Goal: Entertainment & Leisure: Browse casually

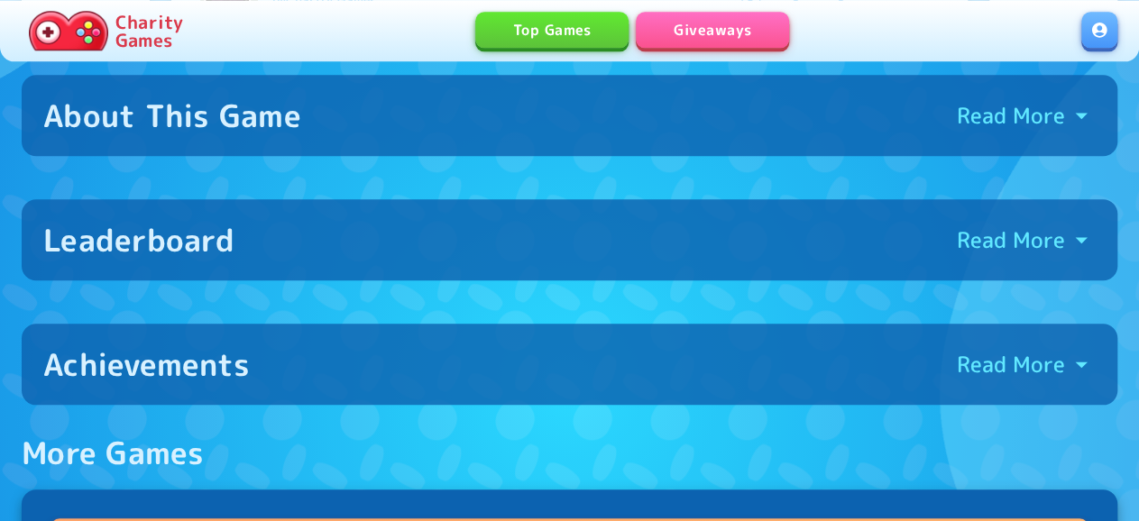
scroll to position [705, 0]
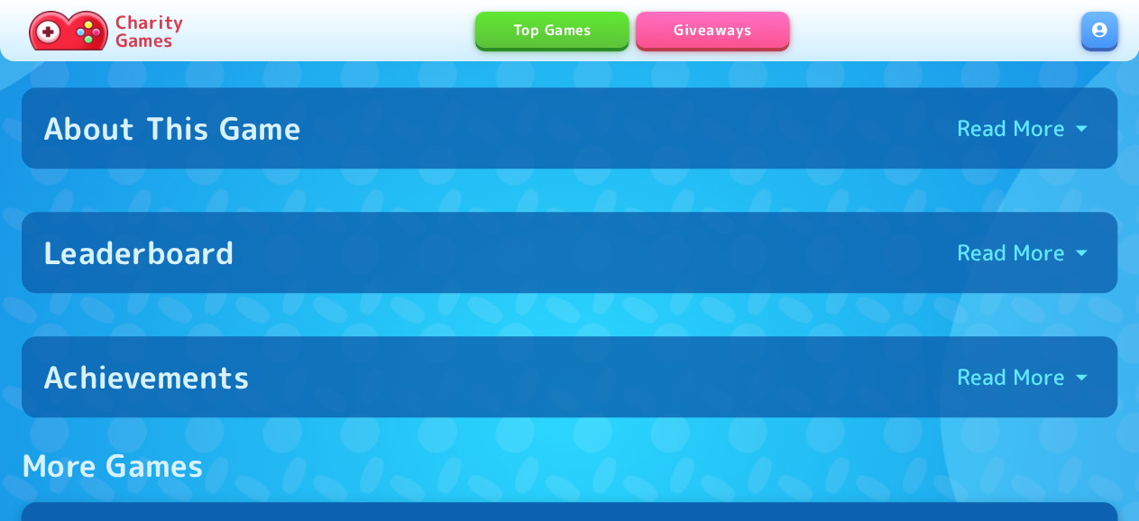
click at [491, 233] on div "Leaderboard Read More" at bounding box center [569, 252] width 1052 height 38
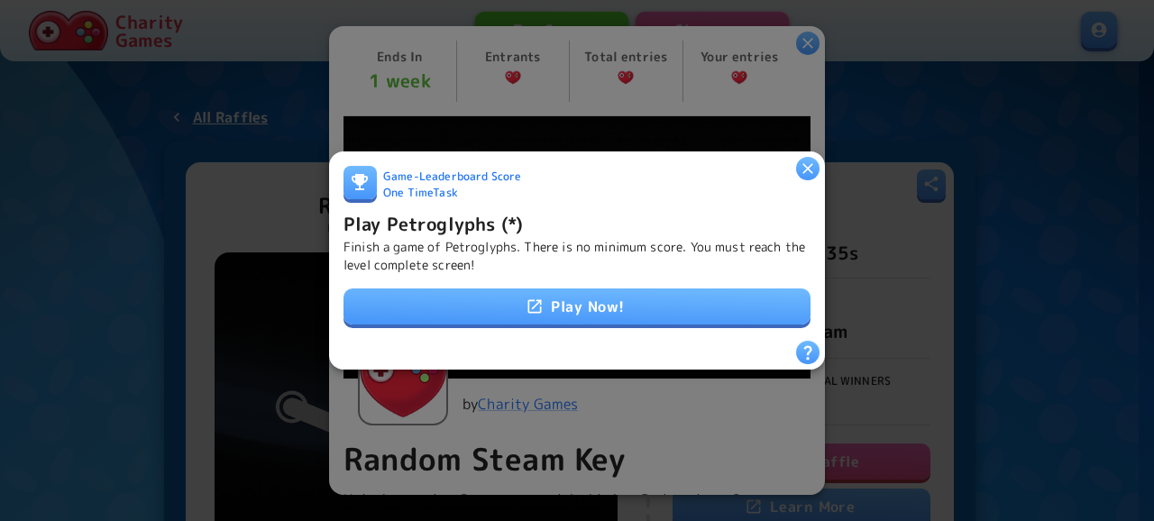
scroll to position [584, 0]
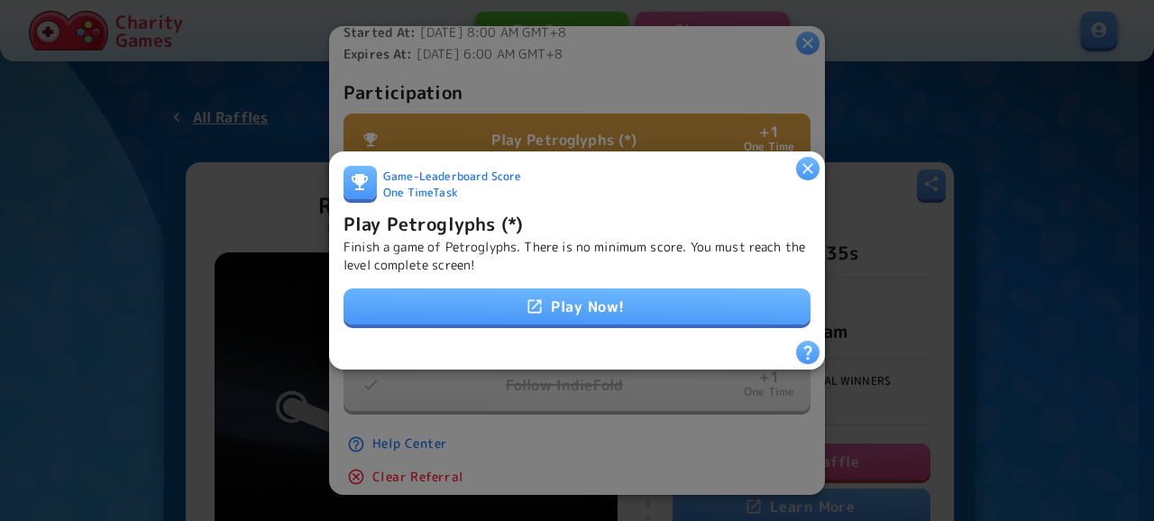
drag, startPoint x: 797, startPoint y: 154, endPoint x: 807, endPoint y: 149, distance: 11.3
click at [800, 157] on div at bounding box center [807, 168] width 23 height 23
click at [807, 160] on icon "button" at bounding box center [808, 169] width 18 height 18
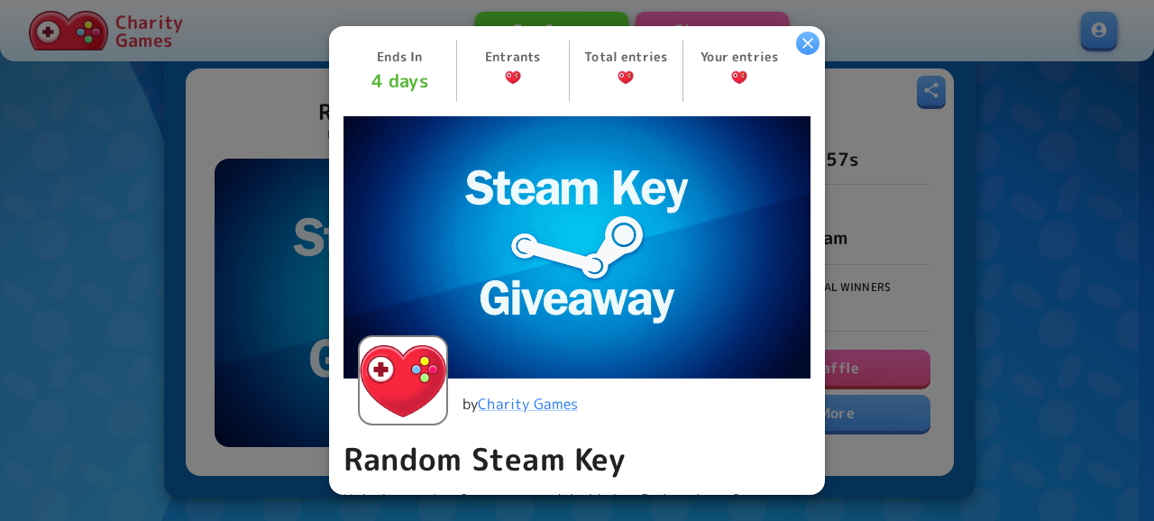
scroll to position [487, 0]
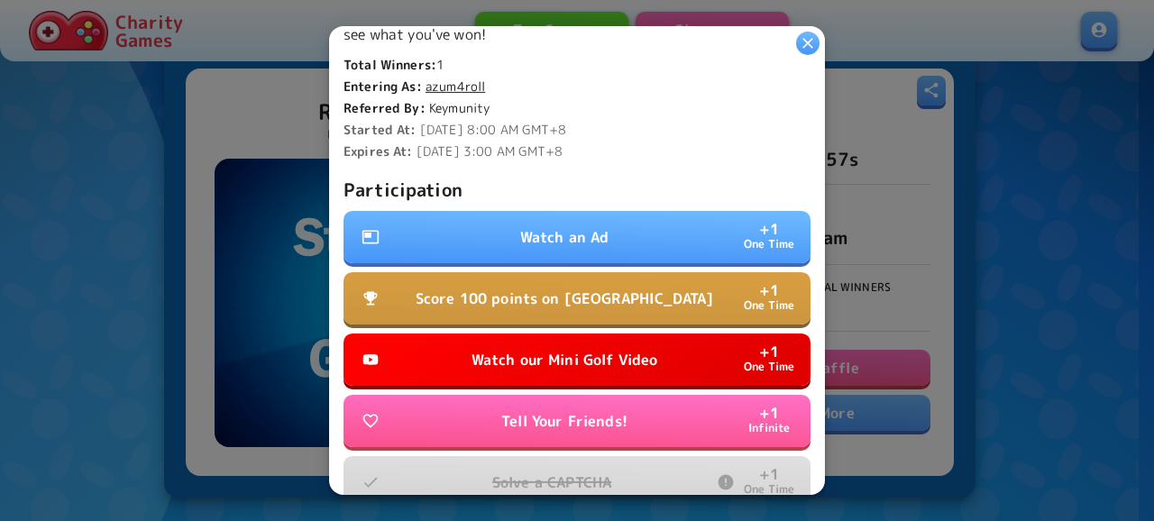
click at [658, 239] on button "Watch an Ad + 1 One Time" at bounding box center [576, 237] width 467 height 52
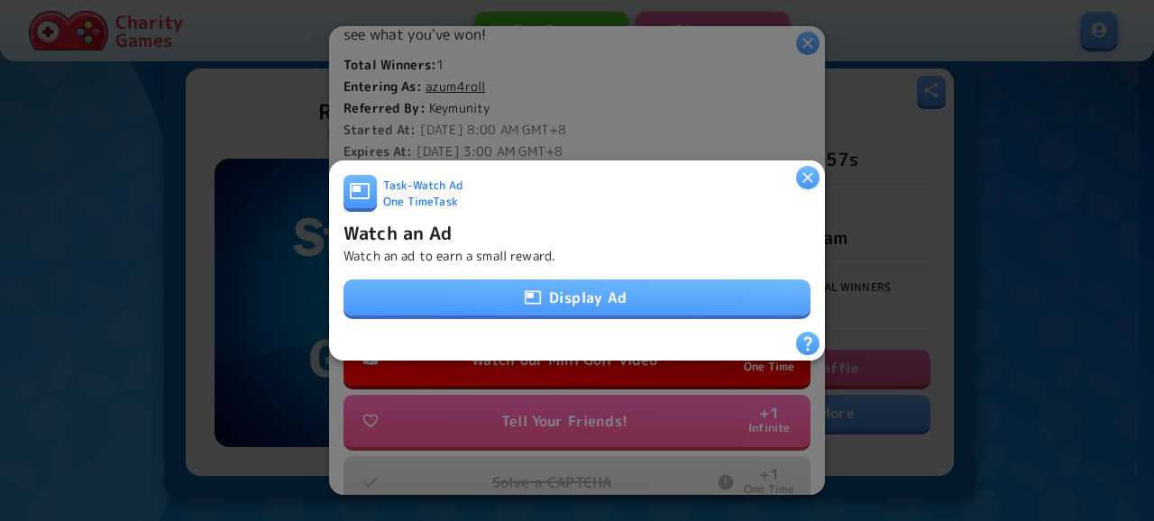
click at [595, 279] on button "Display Ad" at bounding box center [576, 297] width 467 height 36
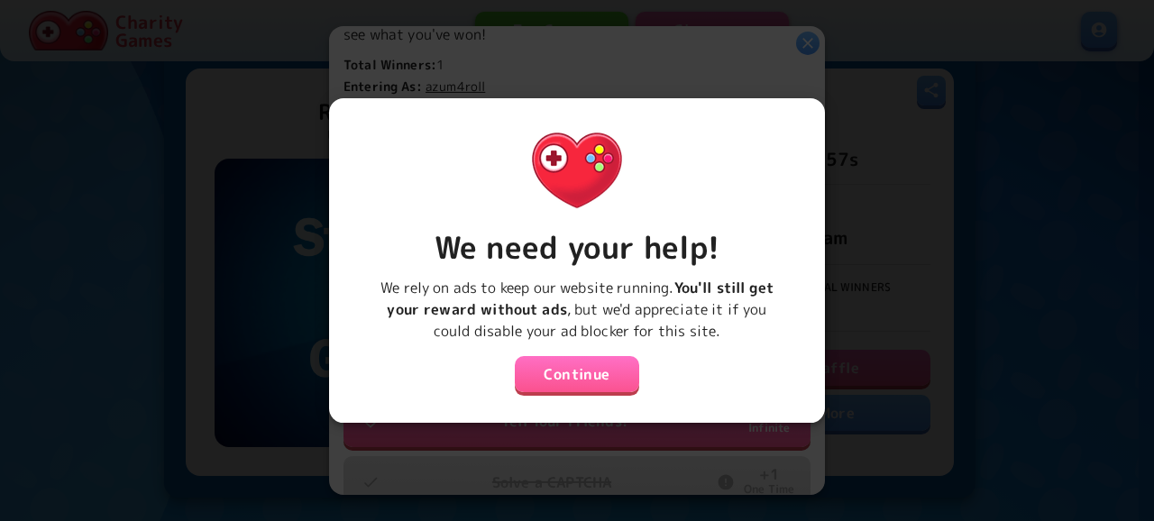
click at [594, 352] on div "We need your help! We rely on ads to keep our website running. You'll still get…" at bounding box center [576, 253] width 467 height 281
click at [594, 356] on button "Continue" at bounding box center [577, 374] width 124 height 36
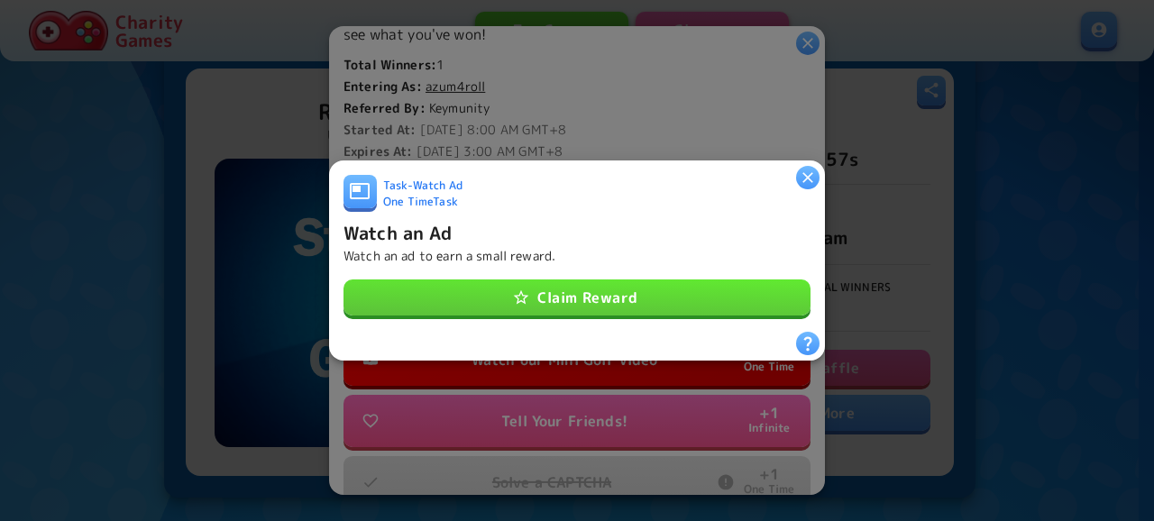
click at [612, 289] on button "Claim Reward" at bounding box center [576, 297] width 467 height 36
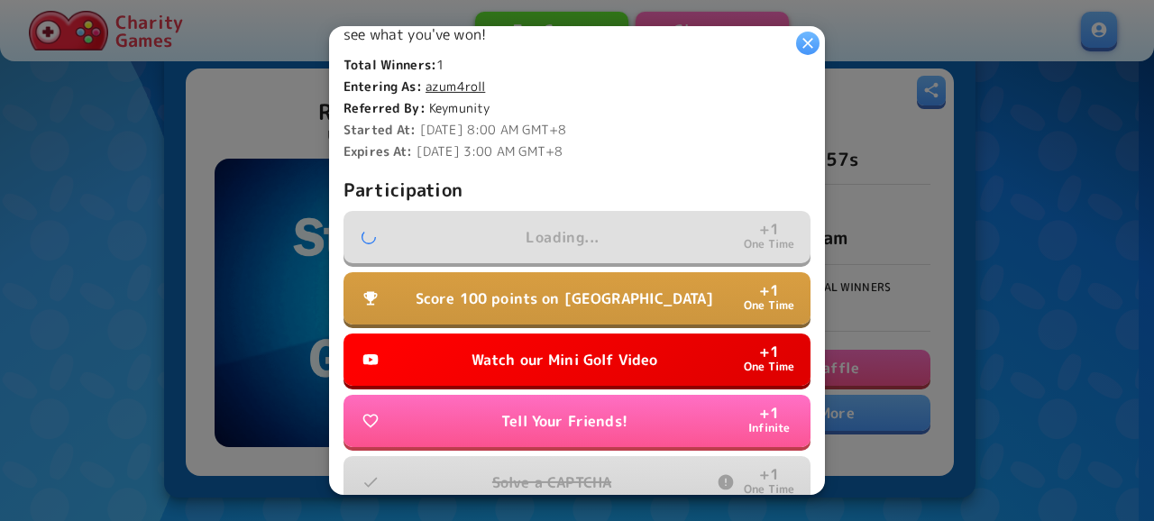
click at [601, 351] on p "Watch our Mini Golf Video" at bounding box center [564, 360] width 187 height 22
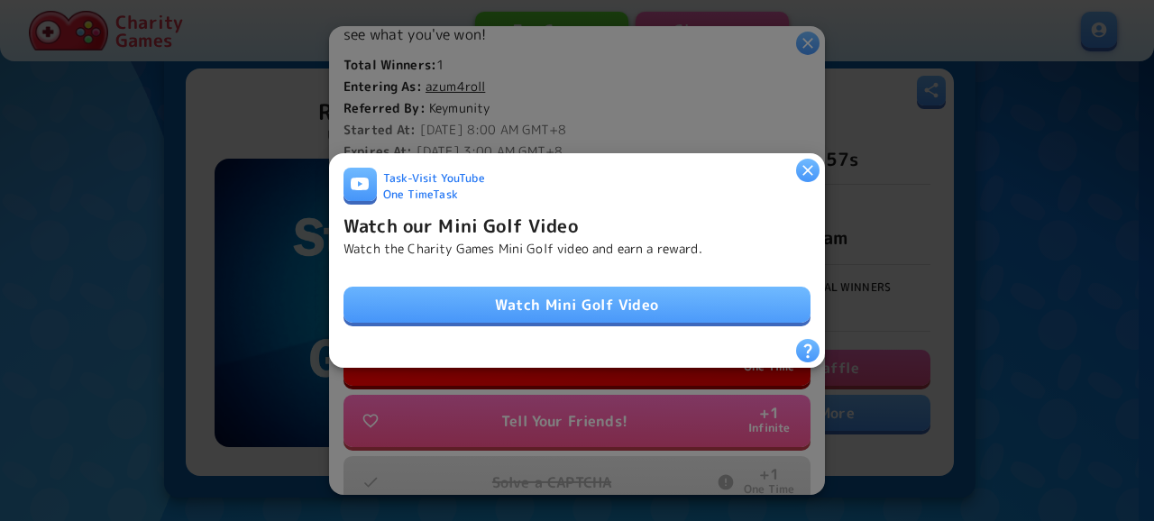
click at [623, 296] on link "Watch Mini Golf Video" at bounding box center [576, 305] width 467 height 36
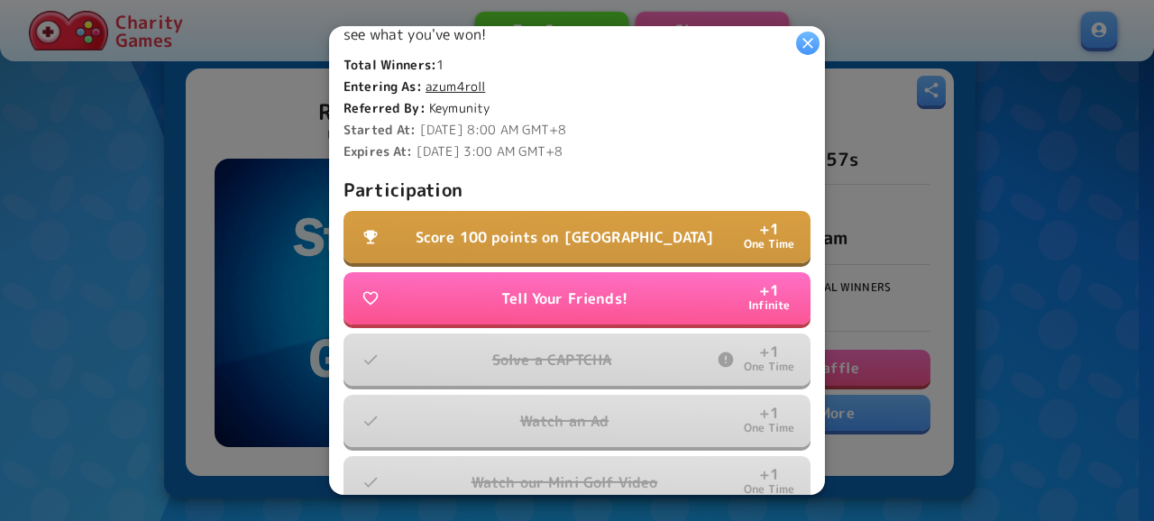
click at [646, 226] on p "Score 100 points on Tall Tower" at bounding box center [565, 237] width 298 height 22
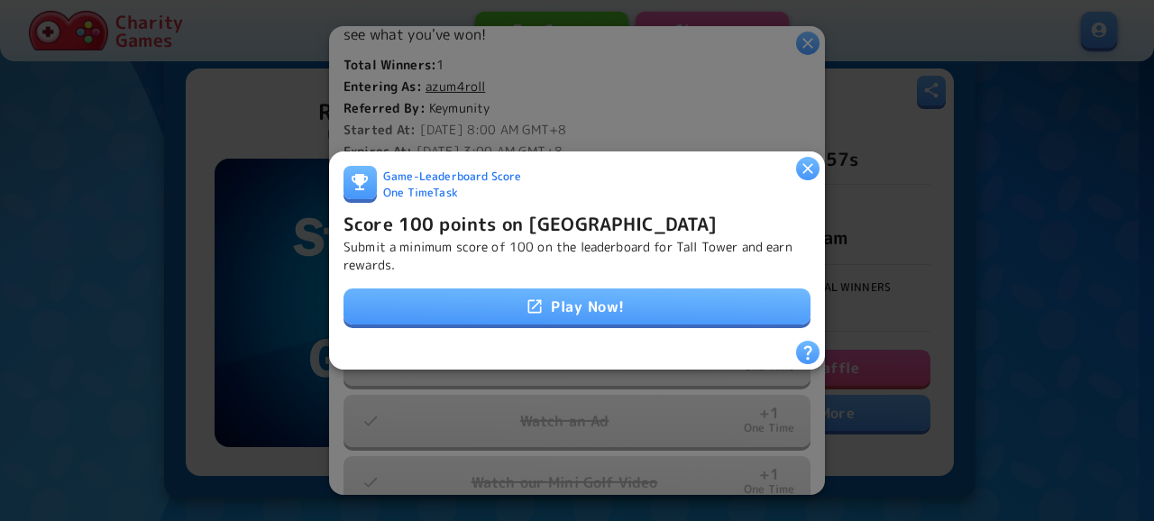
click at [634, 320] on div "Game - Leaderboard Score One Time Task Score 100 points on Tall Tower Submit a …" at bounding box center [576, 253] width 467 height 175
click at [634, 307] on link "Play Now!" at bounding box center [576, 306] width 467 height 36
click at [800, 169] on icon "button" at bounding box center [808, 169] width 18 height 18
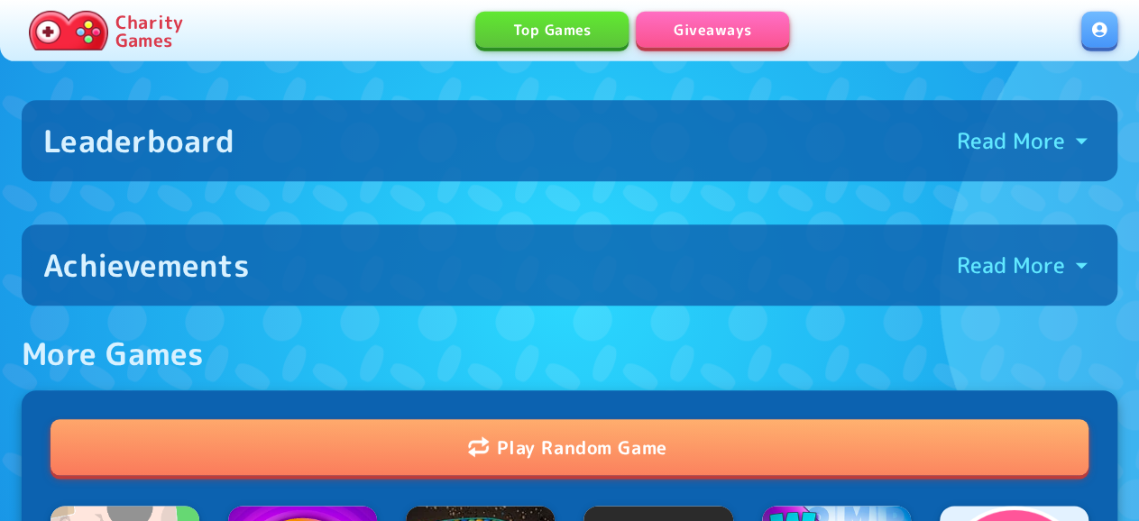
scroll to position [750, 0]
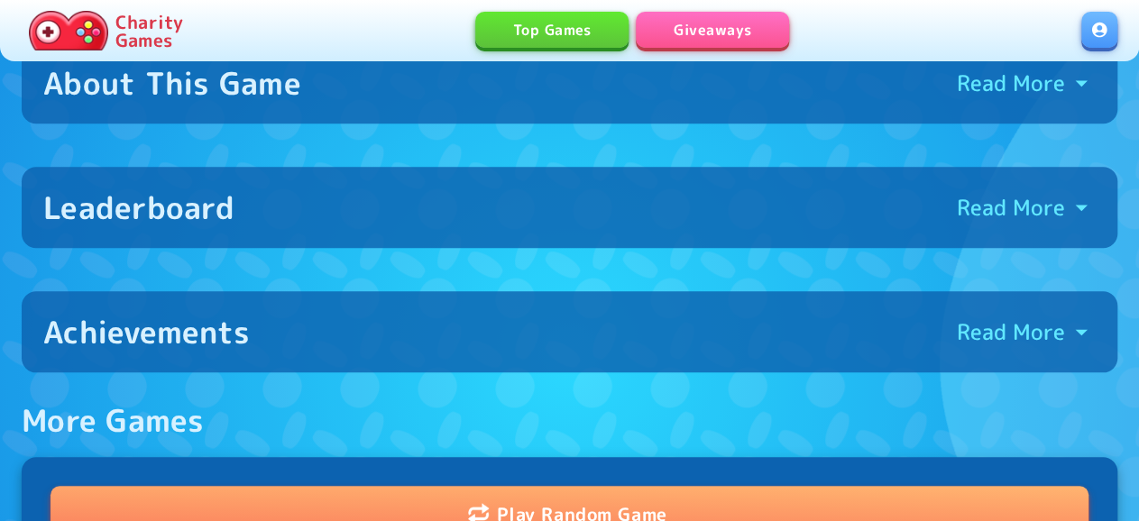
click at [513, 190] on button "Leaderboard Read More" at bounding box center [569, 207] width 1095 height 81
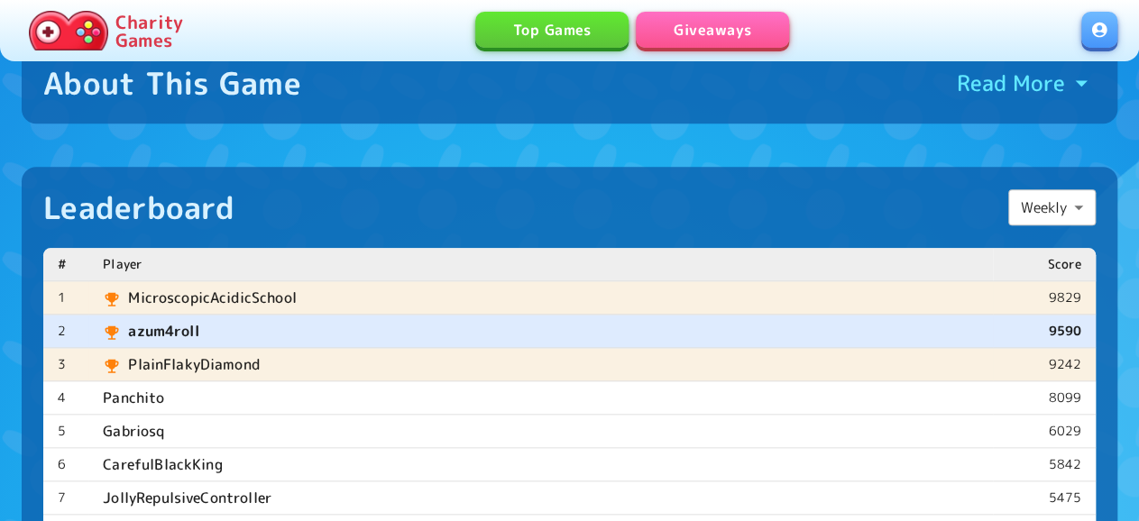
click at [544, 188] on div "Leaderboard Weekly ****** ​" at bounding box center [569, 207] width 1052 height 38
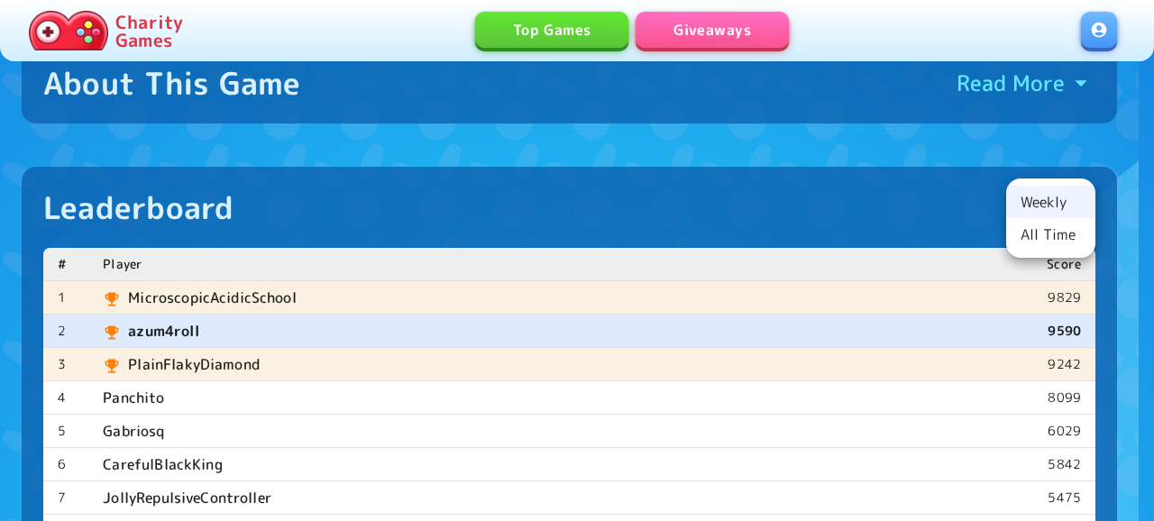
click at [1031, 237] on li "All Time" at bounding box center [1050, 234] width 89 height 32
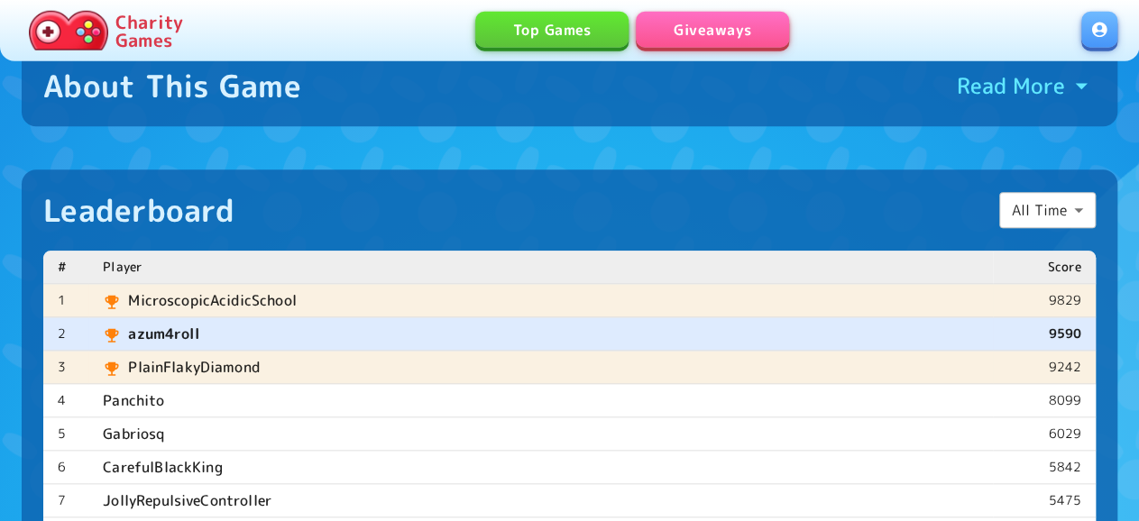
scroll to position [469, 0]
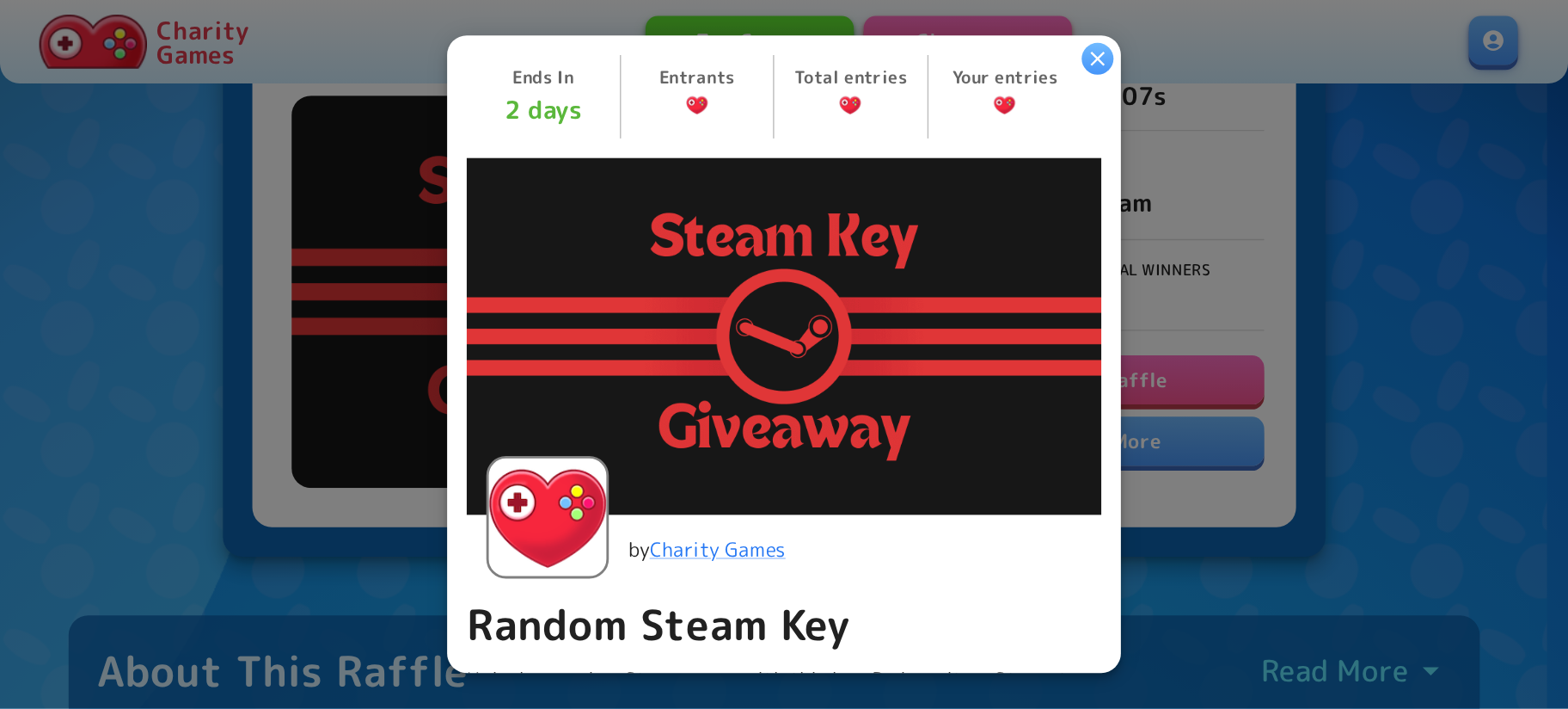
scroll to position [583, 0]
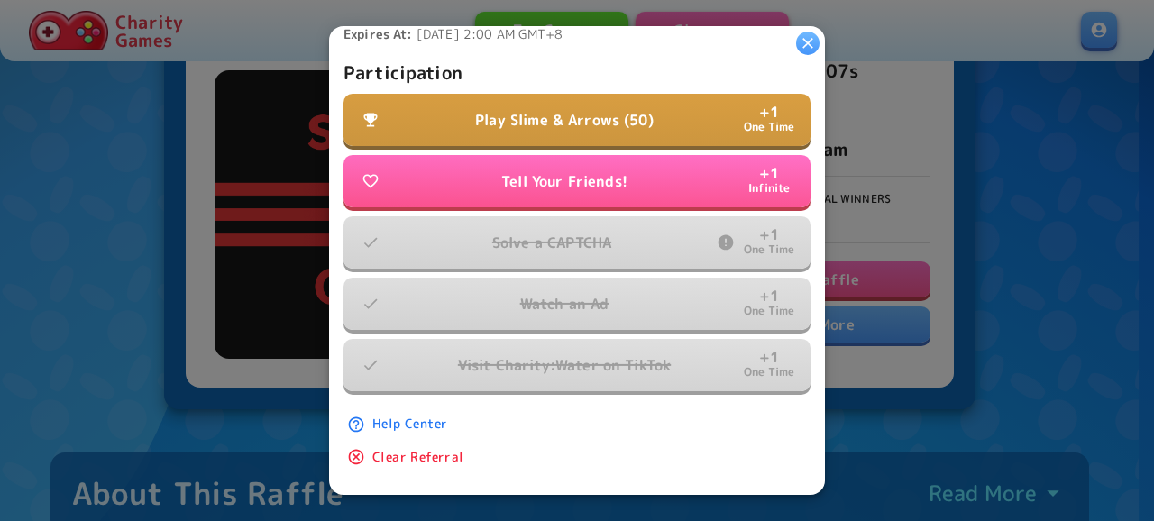
click at [627, 94] on button "Play Slime & Arrows (50) + 1 One Time" at bounding box center [576, 120] width 467 height 52
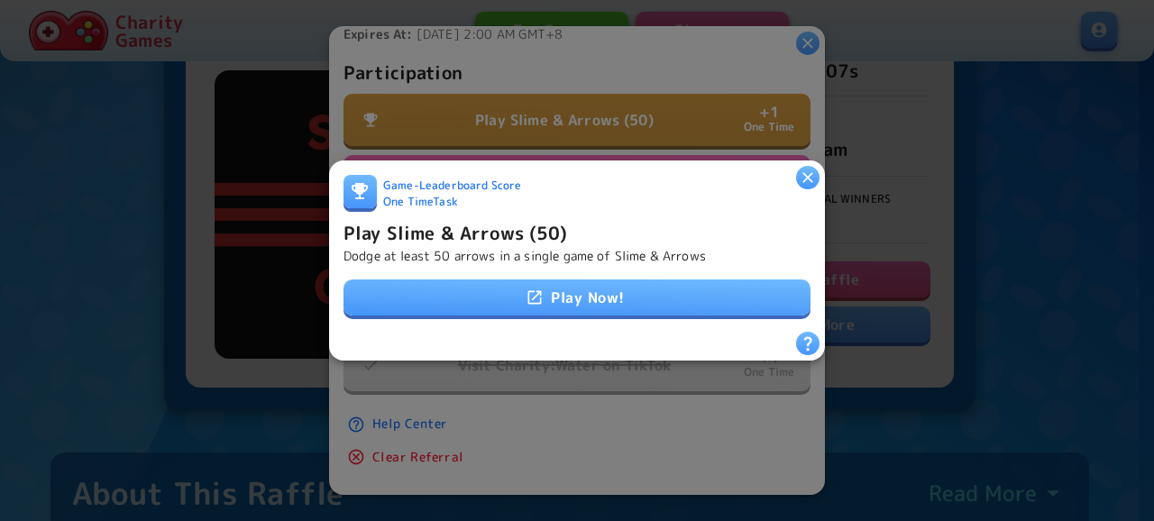
click at [622, 282] on link "Play Now!" at bounding box center [576, 297] width 467 height 36
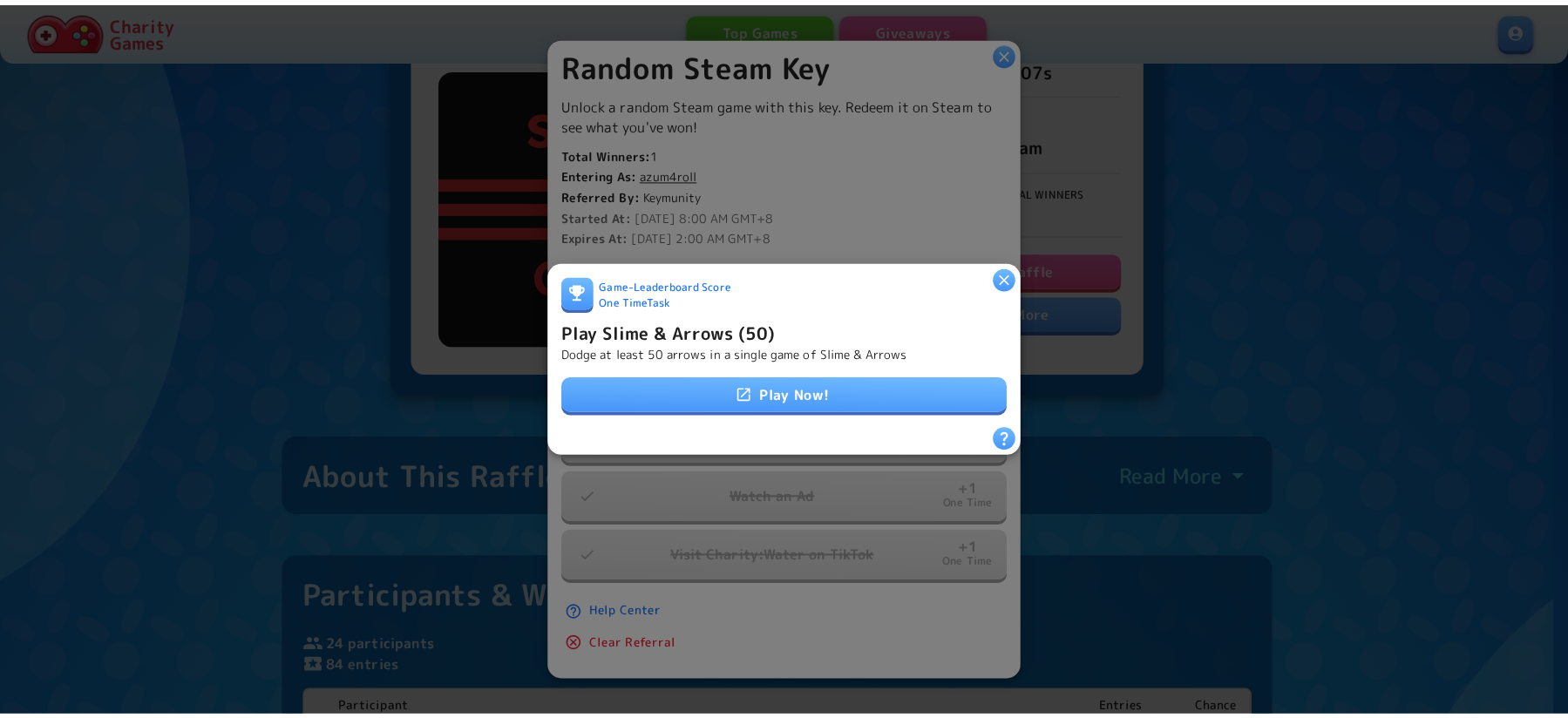
scroll to position [400, 0]
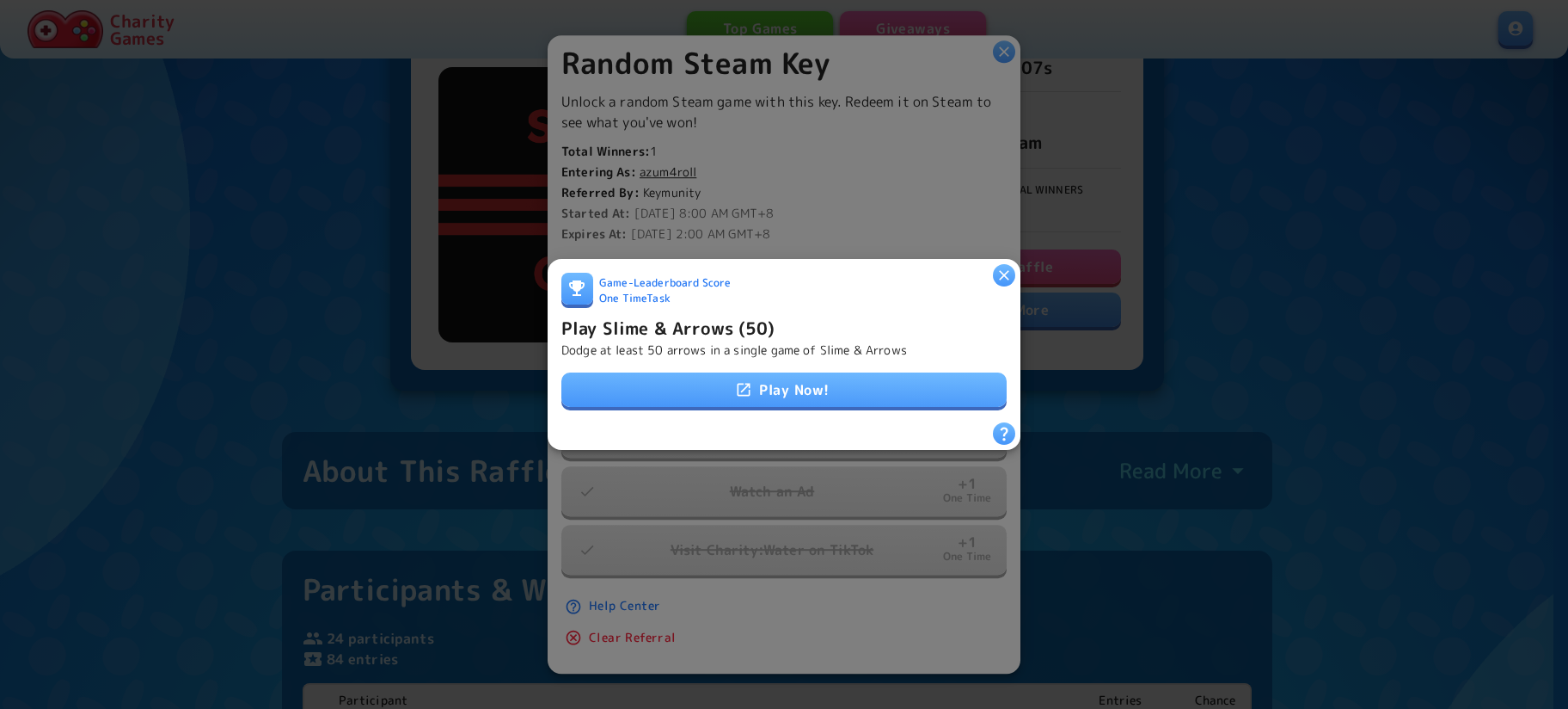
click at [1001, 266] on icon "button" at bounding box center [1004, 275] width 17 height 17
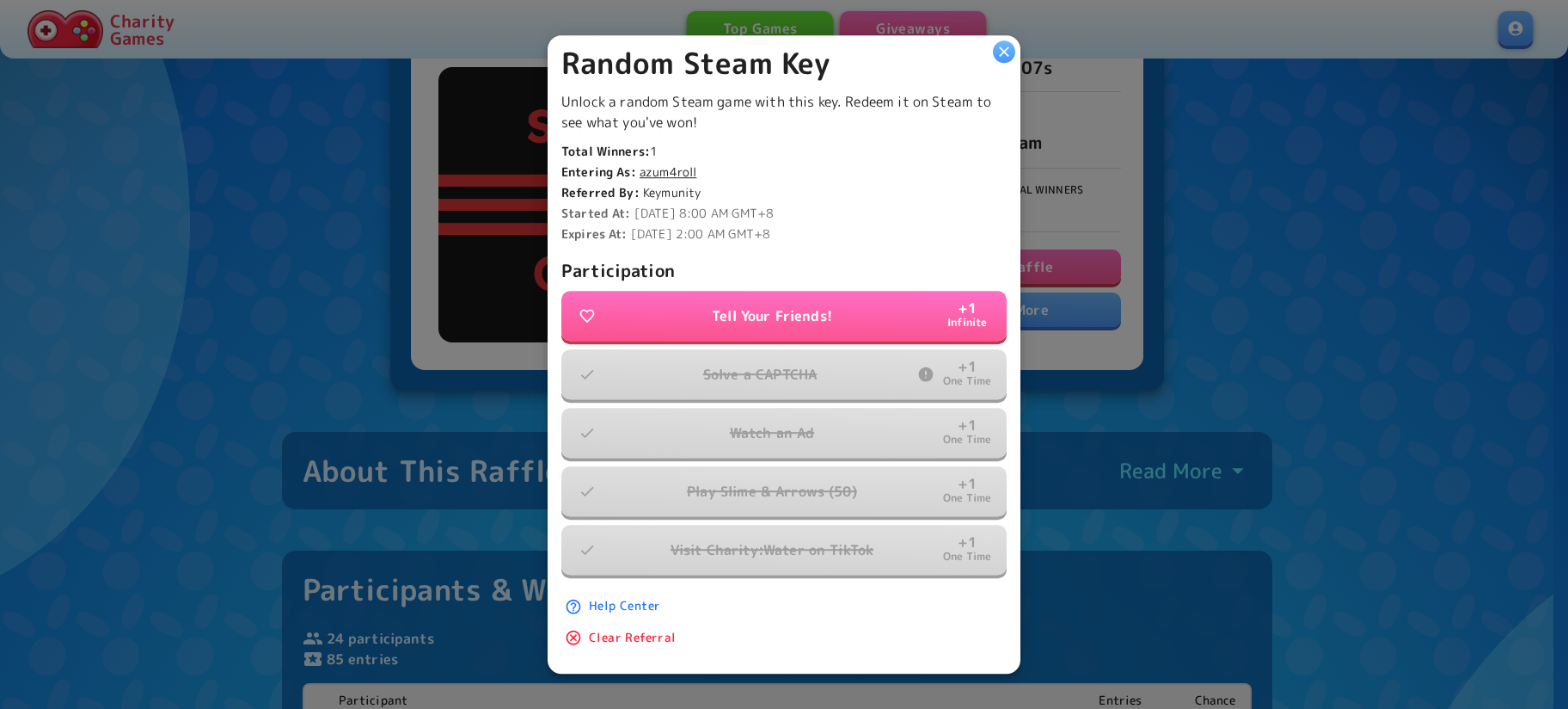
click at [998, 43] on icon "button" at bounding box center [1004, 52] width 17 height 17
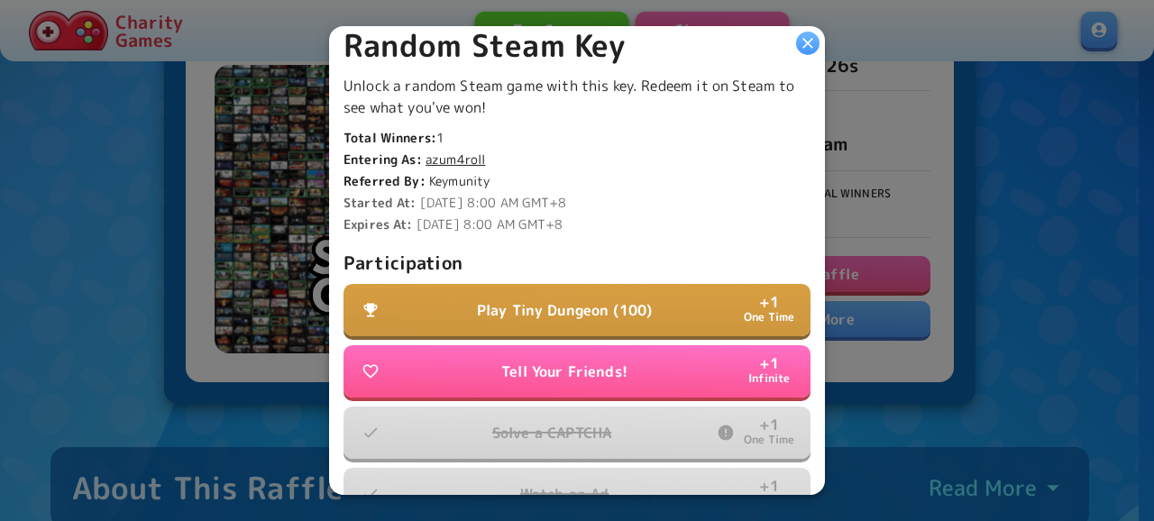
scroll to position [417, 0]
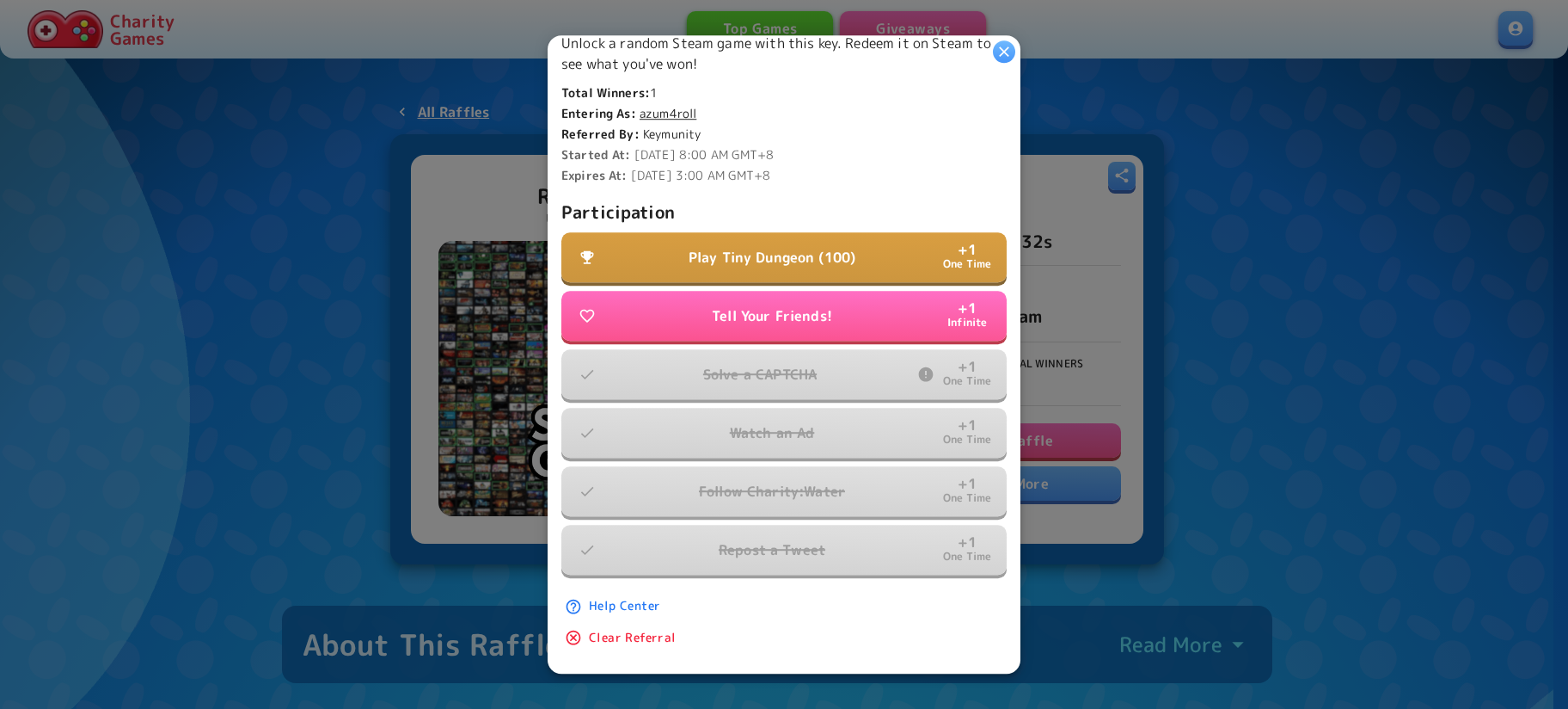
scroll to position [454, 0]
click at [846, 233] on button "Play Tiny Dungeon (100) + 1 One Time" at bounding box center [784, 258] width 445 height 50
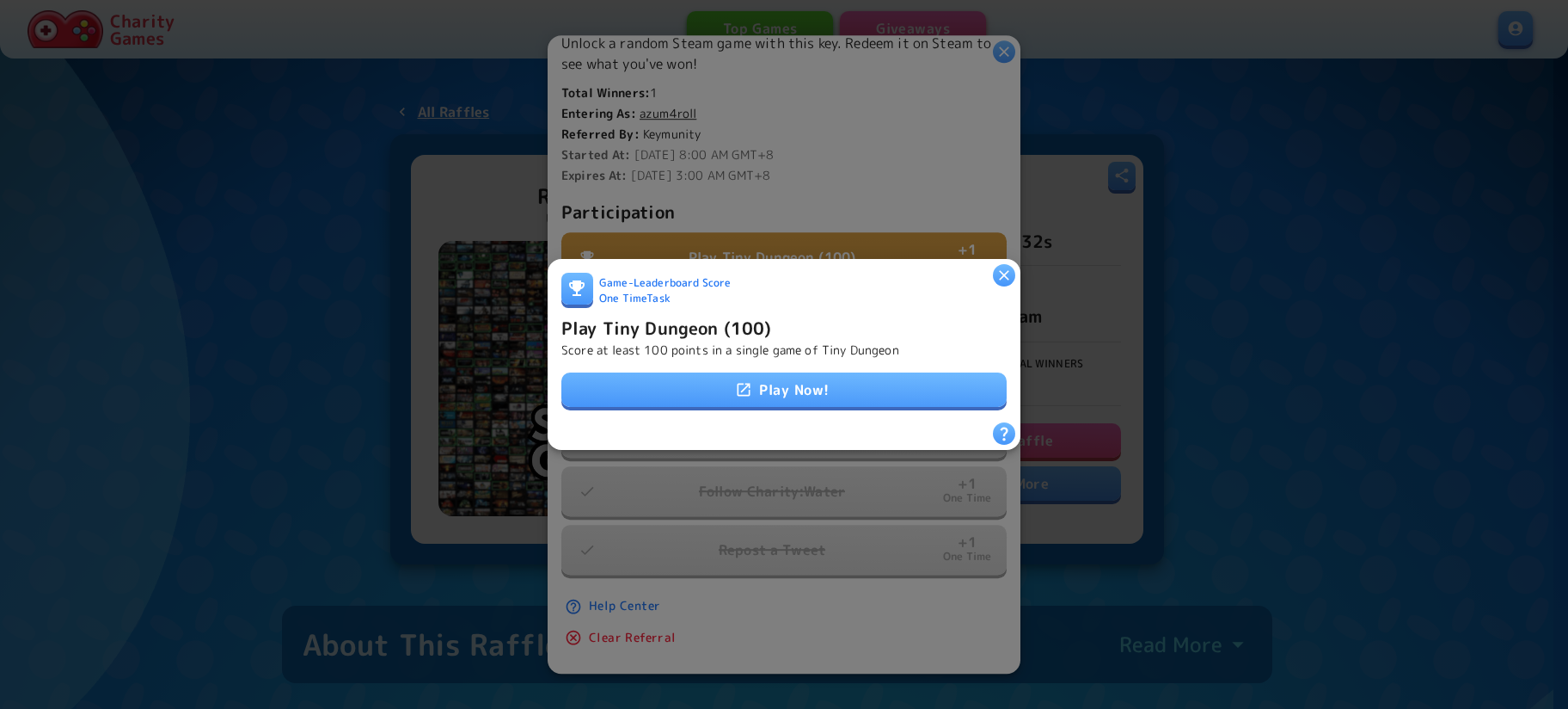
click at [780, 387] on link "Play Now!" at bounding box center [784, 389] width 445 height 34
click at [1014, 264] on button "button" at bounding box center [1003, 275] width 22 height 22
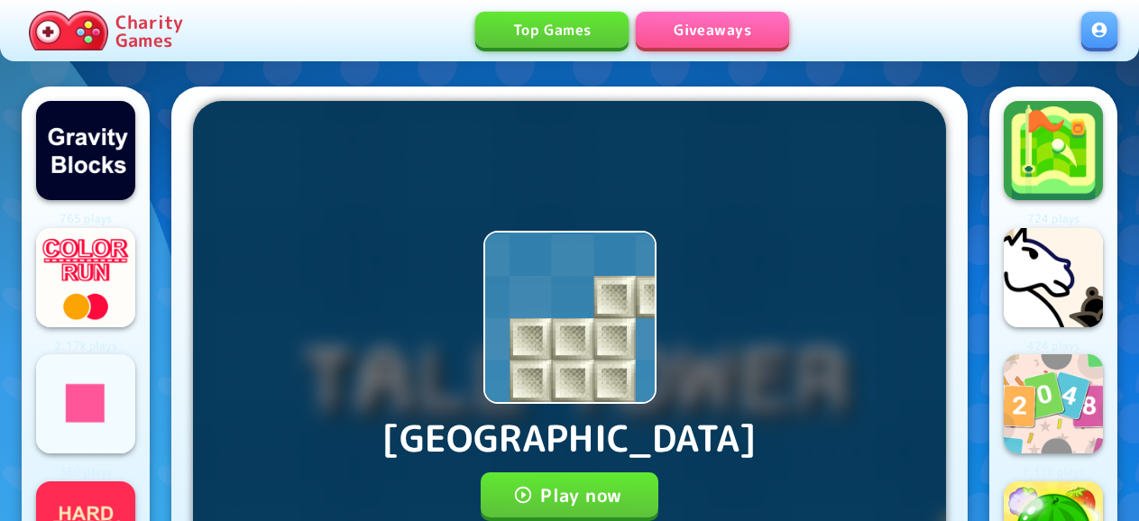
click at [600, 472] on button "Play now" at bounding box center [570, 494] width 178 height 45
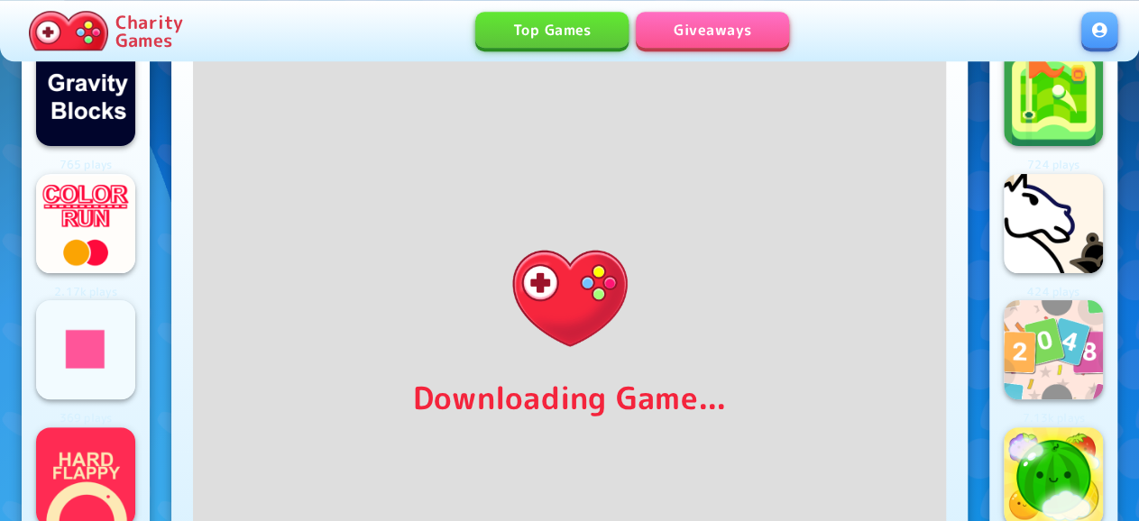
scroll to position [57, 0]
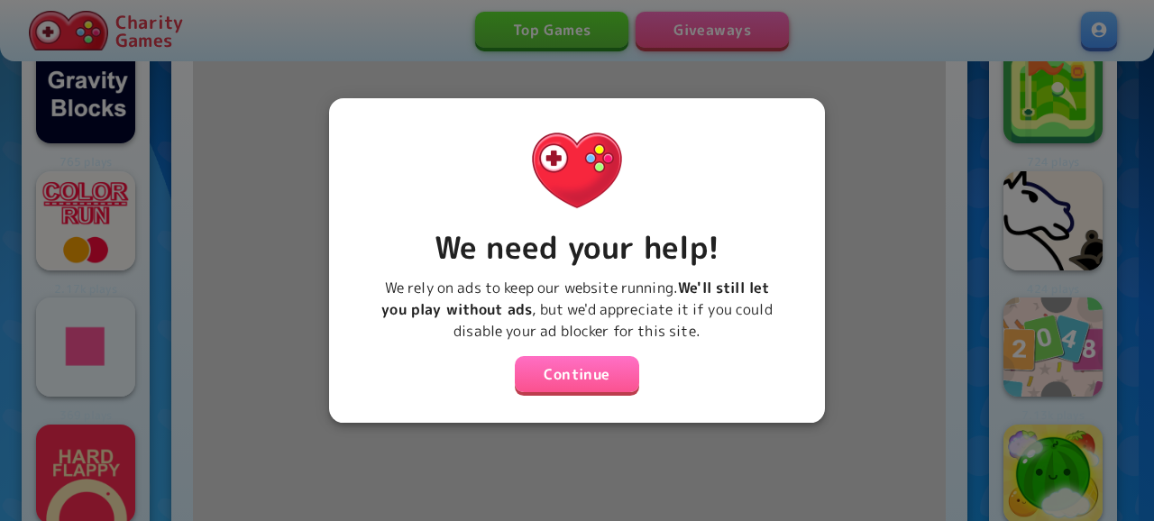
click at [576, 356] on button "Continue" at bounding box center [577, 374] width 124 height 36
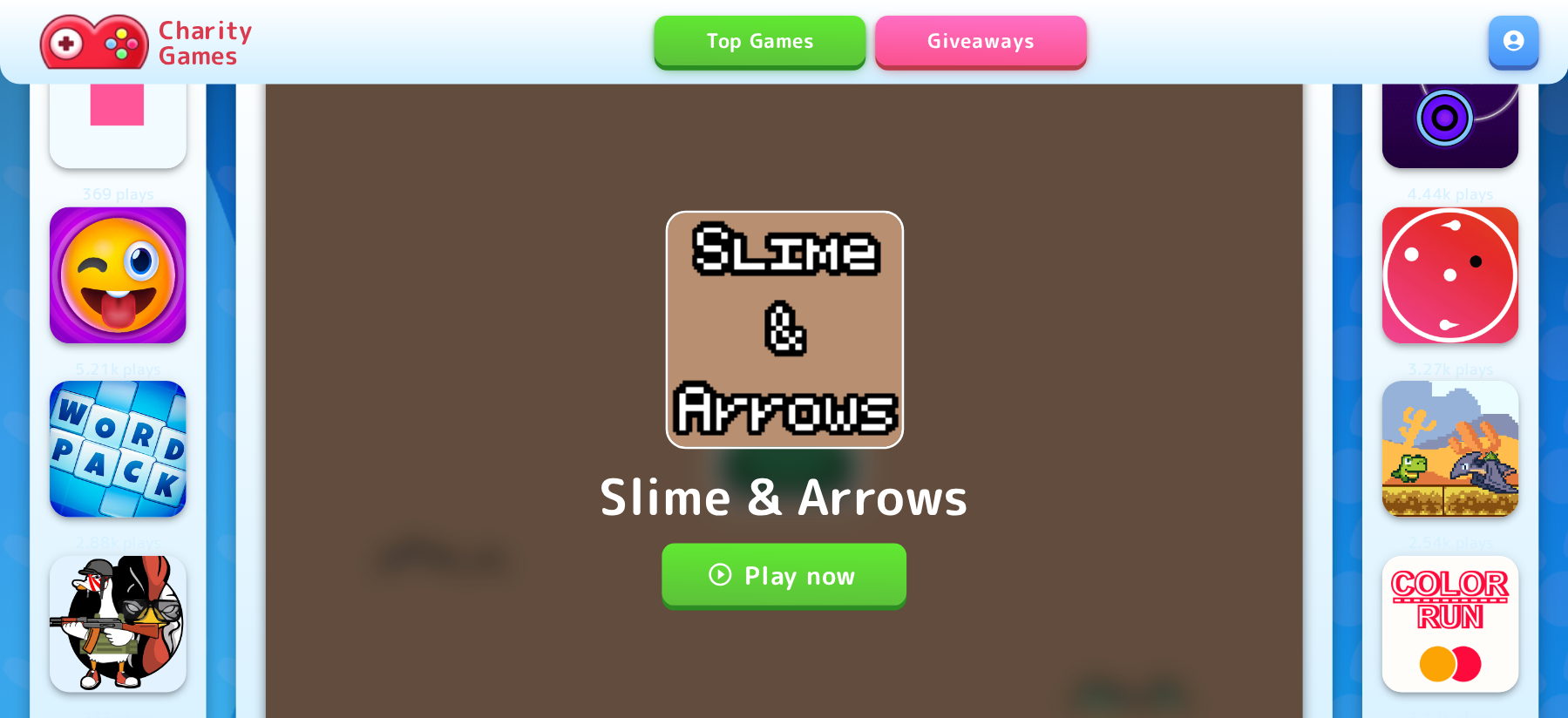
scroll to position [67, 0]
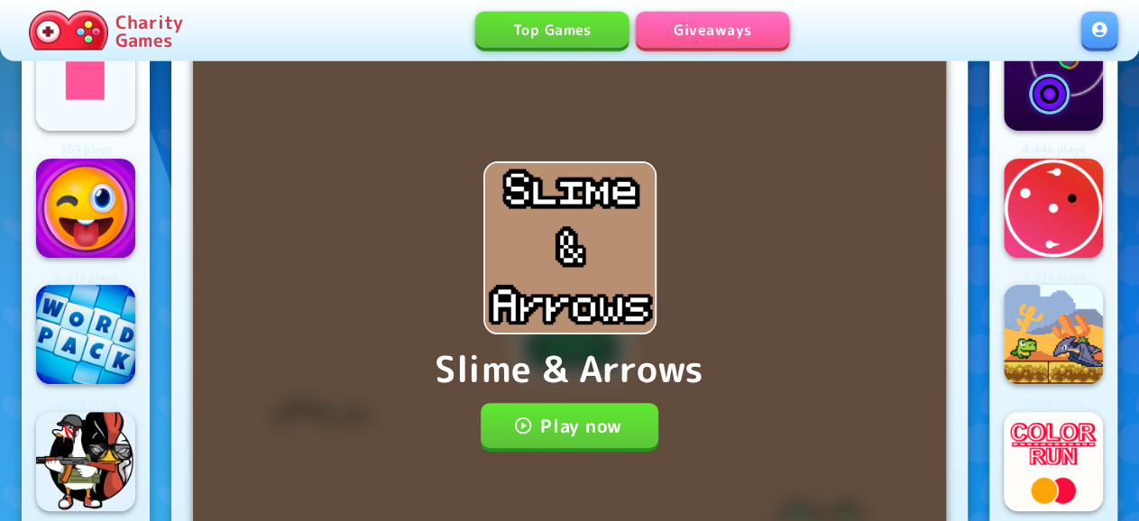
click at [580, 403] on button "Play now" at bounding box center [570, 425] width 178 height 45
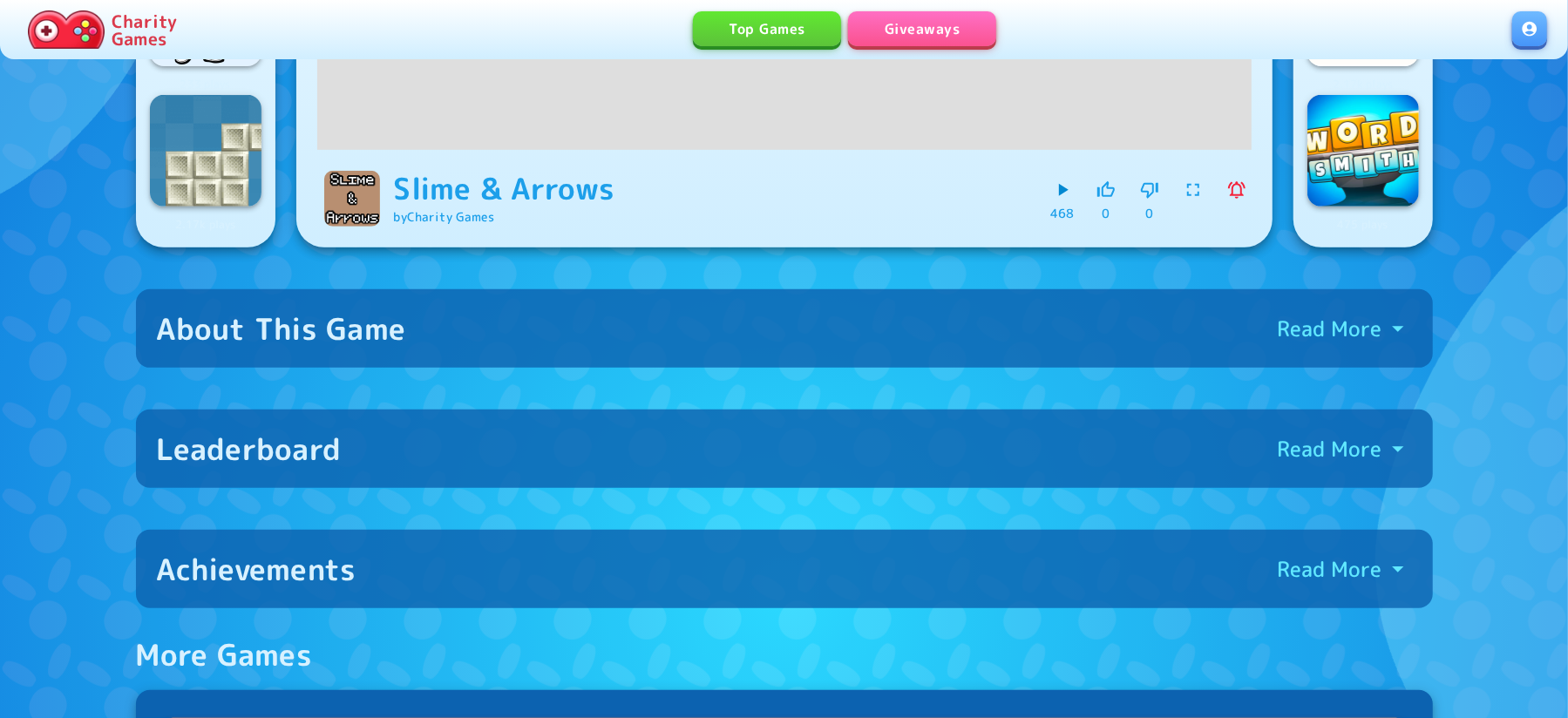
scroll to position [660, 0]
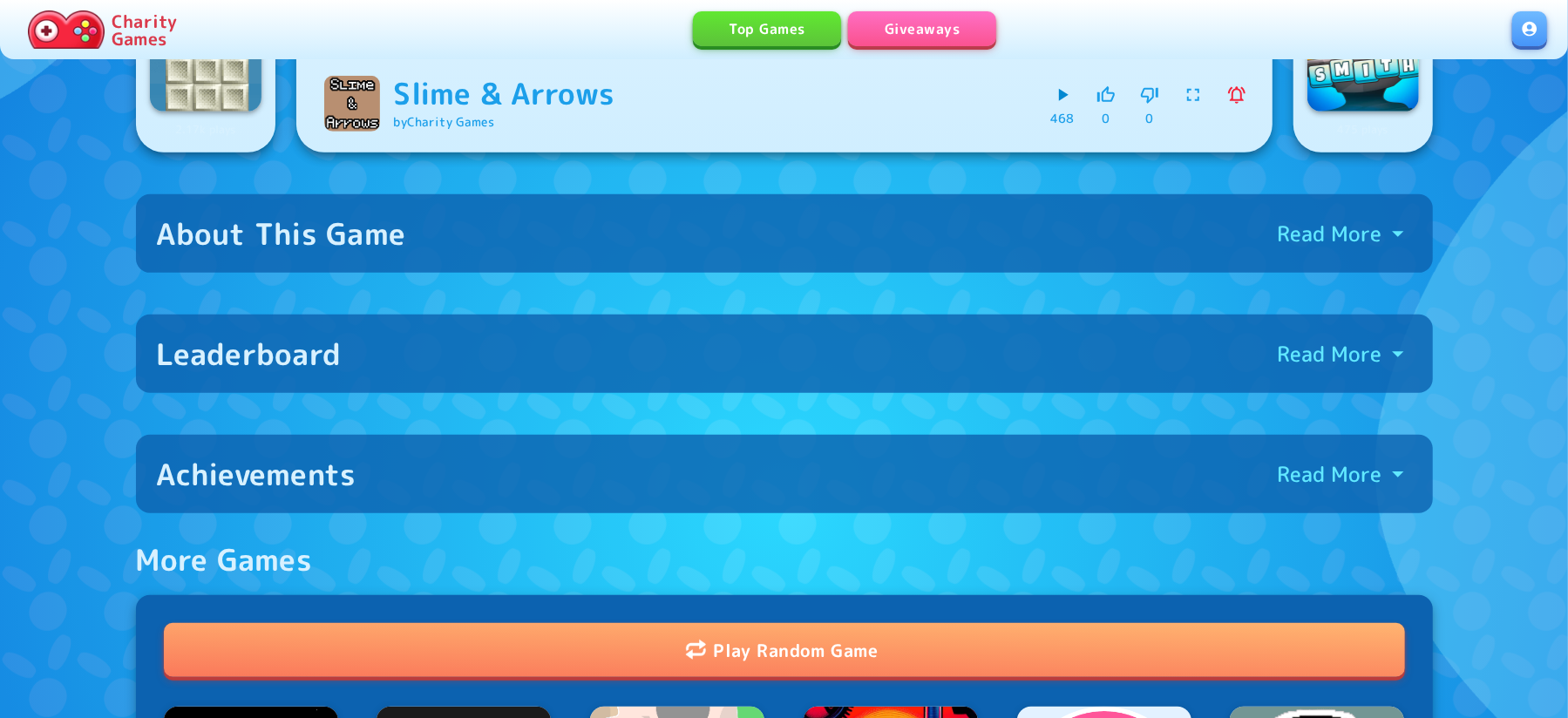
click at [1100, 360] on p "Read More" at bounding box center [1330, 354] width 104 height 28
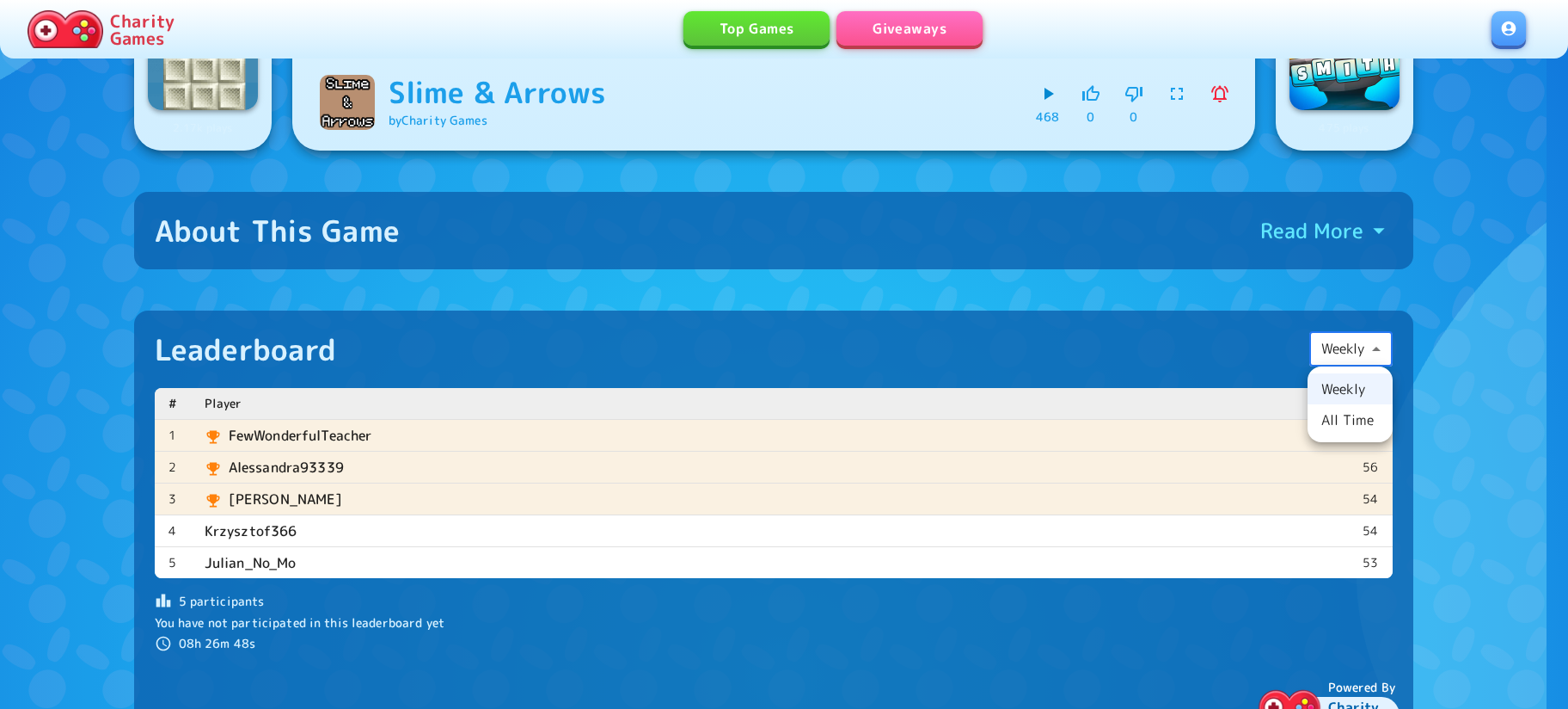
click at [1085, 350] on body "Charity Games Top Games Giveaways 369 plays 5.21k plays 2.88k plays 233 plays 2…" at bounding box center [784, 678] width 1568 height 2659
drag, startPoint x: 1347, startPoint y: 416, endPoint x: 1426, endPoint y: 416, distance: 79.0
click at [1085, 417] on li "All Time" at bounding box center [1350, 420] width 85 height 31
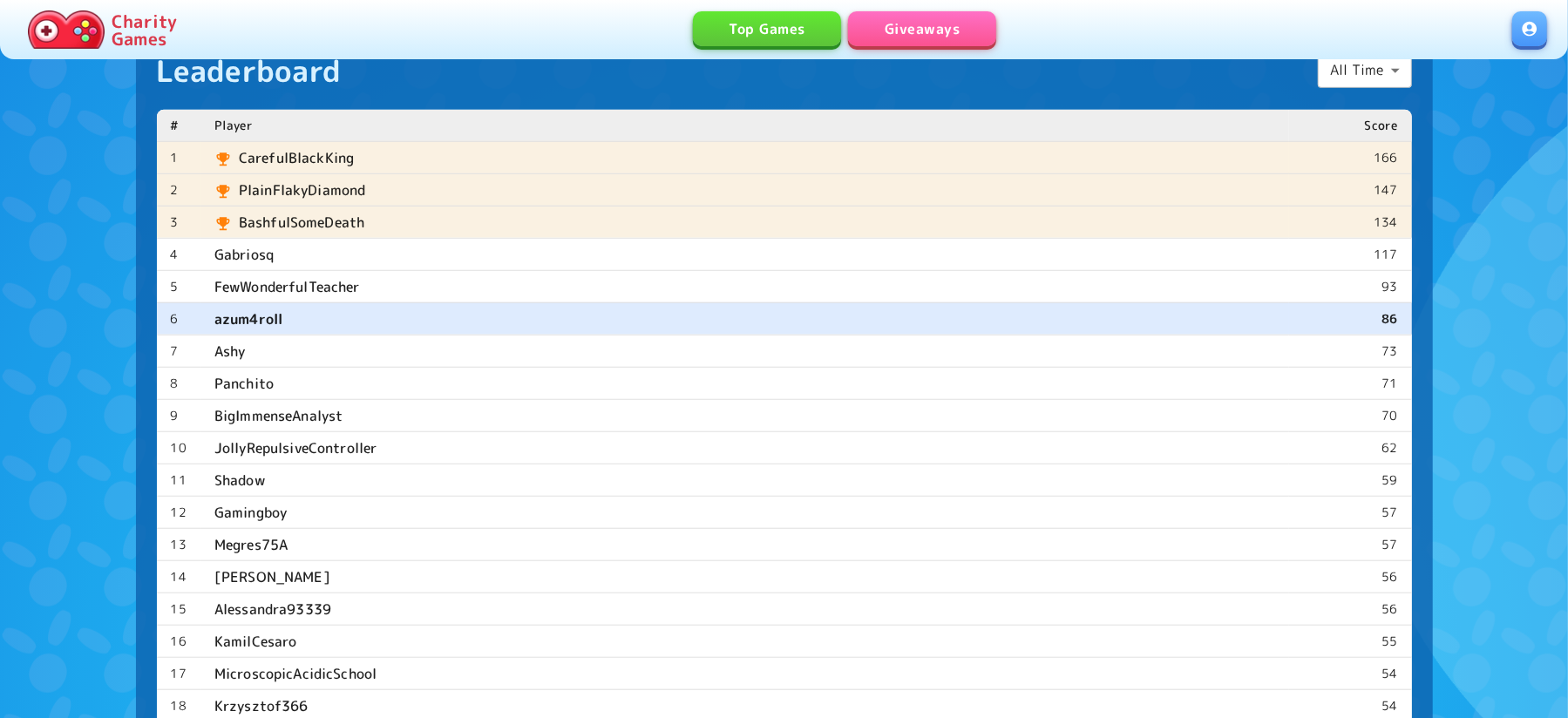
scroll to position [848, 0]
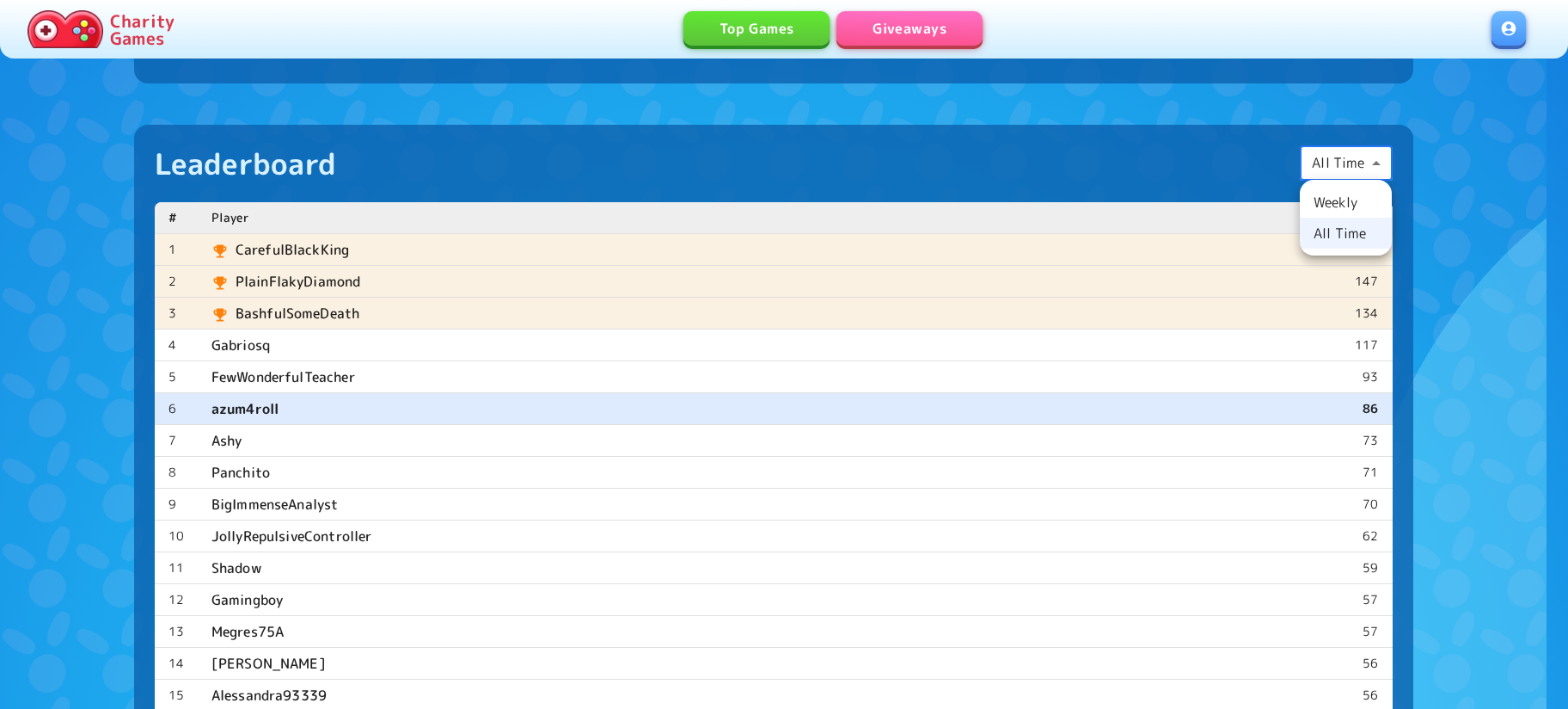
click at [1085, 192] on div at bounding box center [784, 354] width 1568 height 709
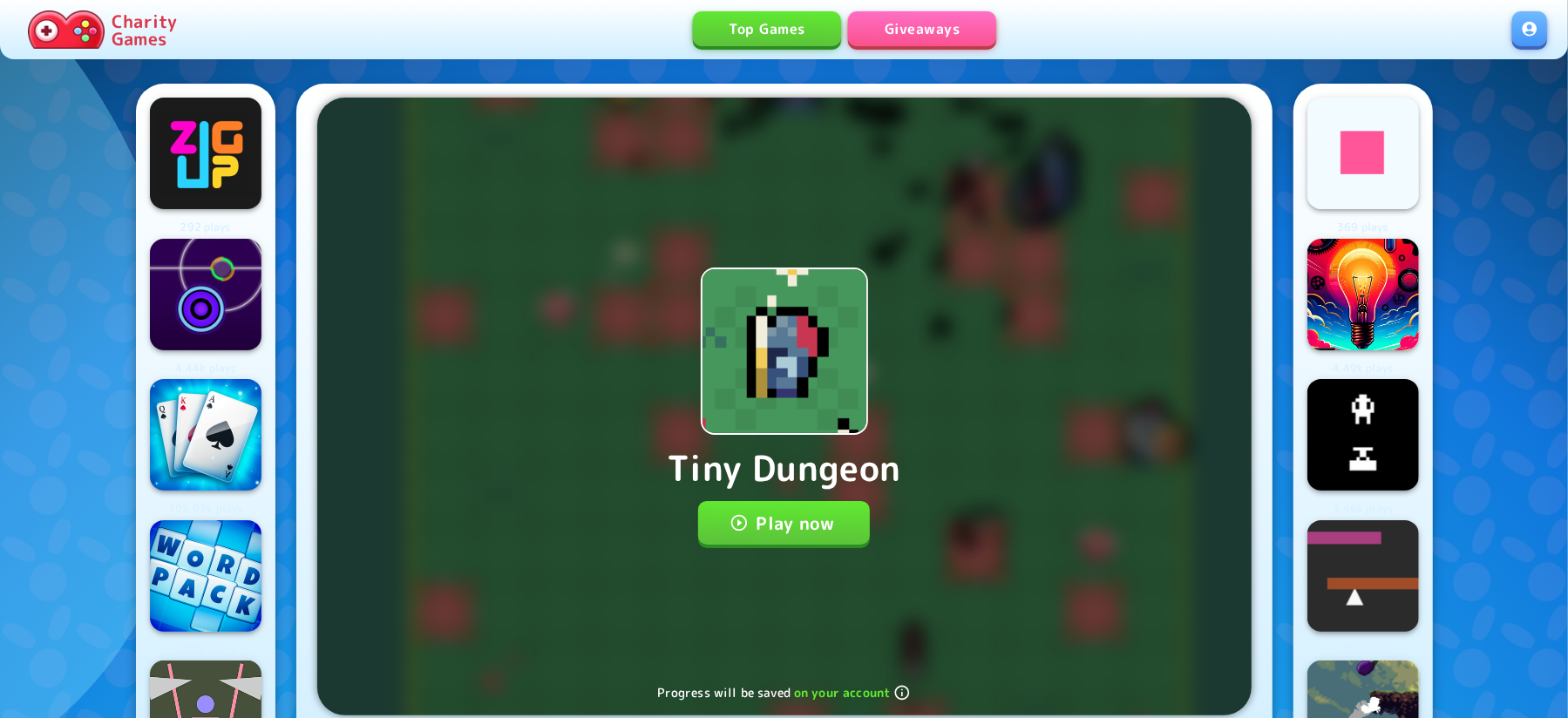
click at [779, 523] on button "Play now" at bounding box center [784, 522] width 172 height 43
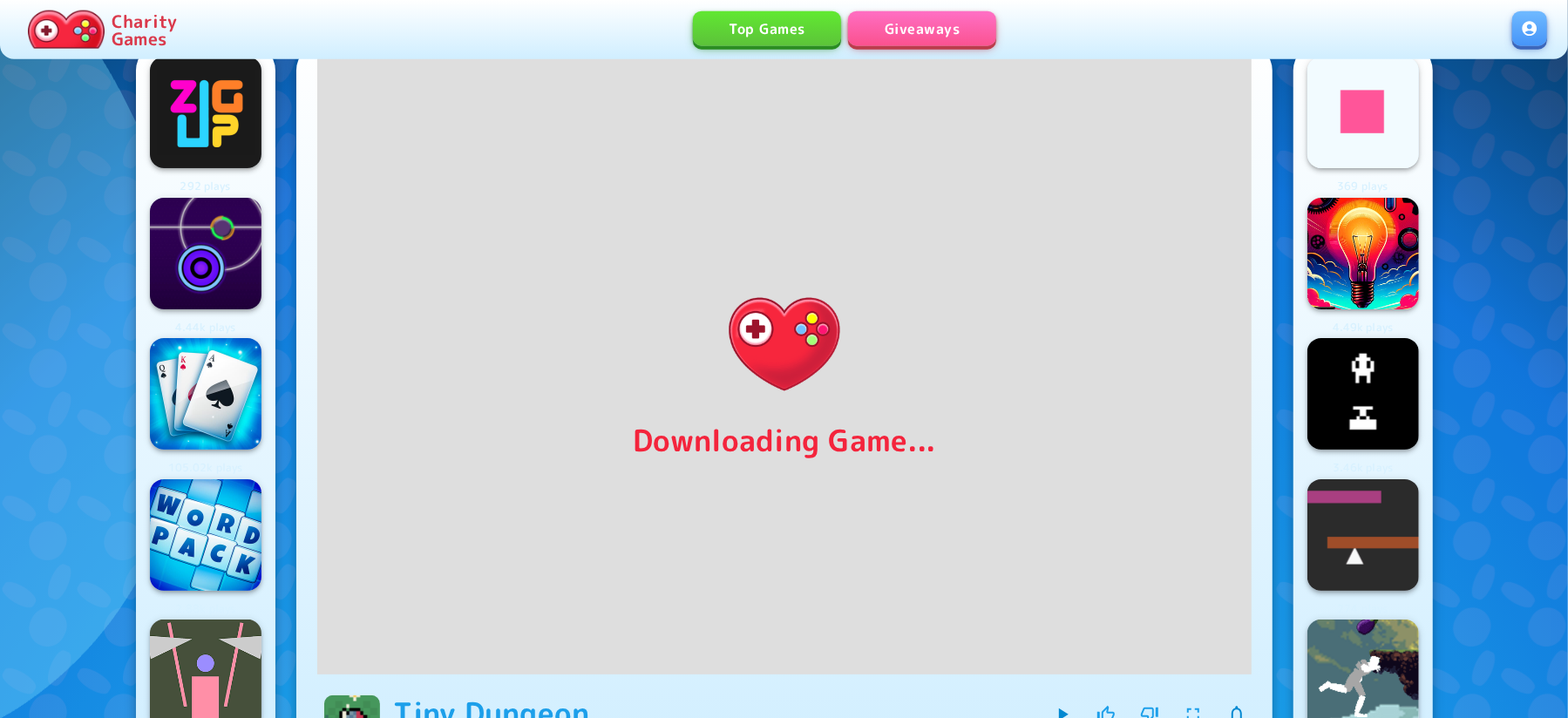
scroll to position [47, 0]
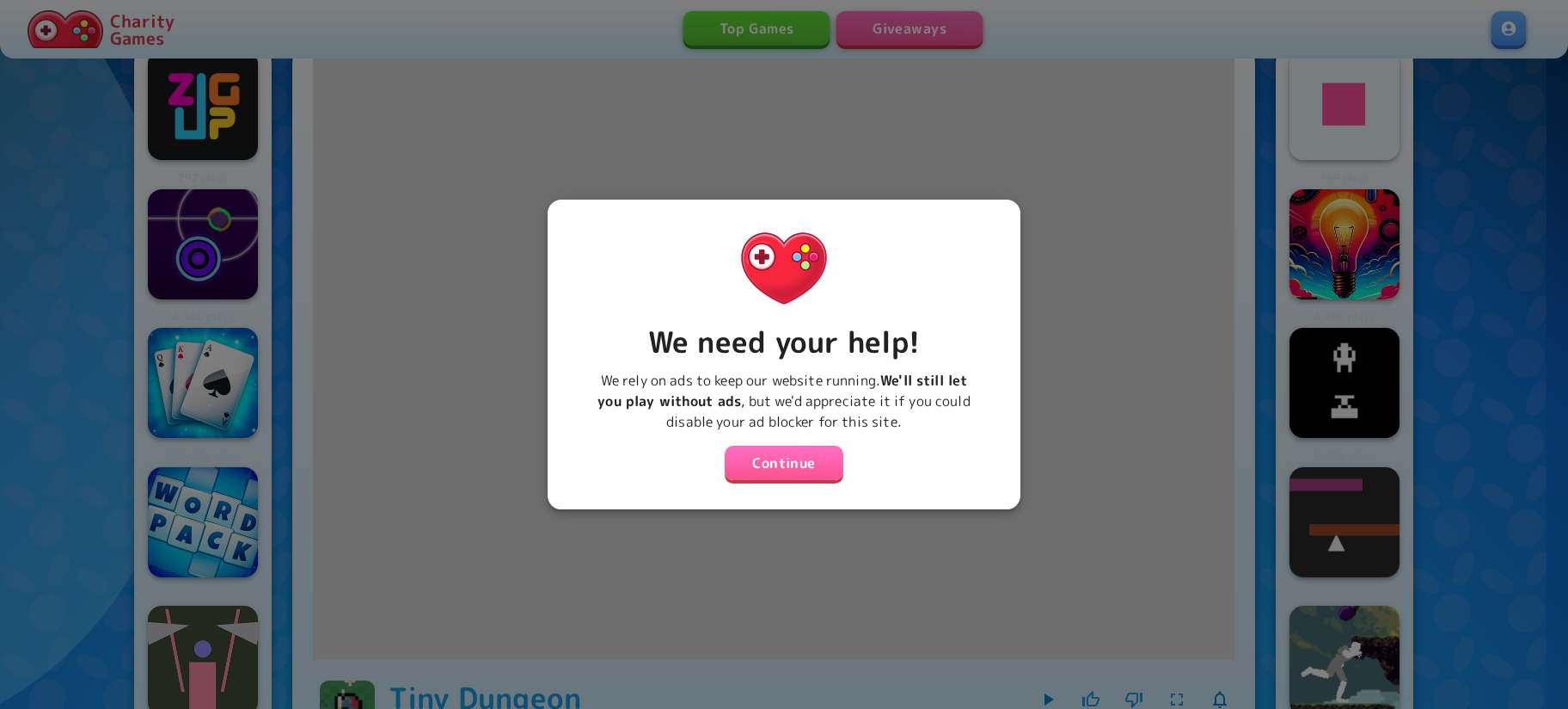
click at [781, 461] on button "Continue" at bounding box center [784, 463] width 118 height 34
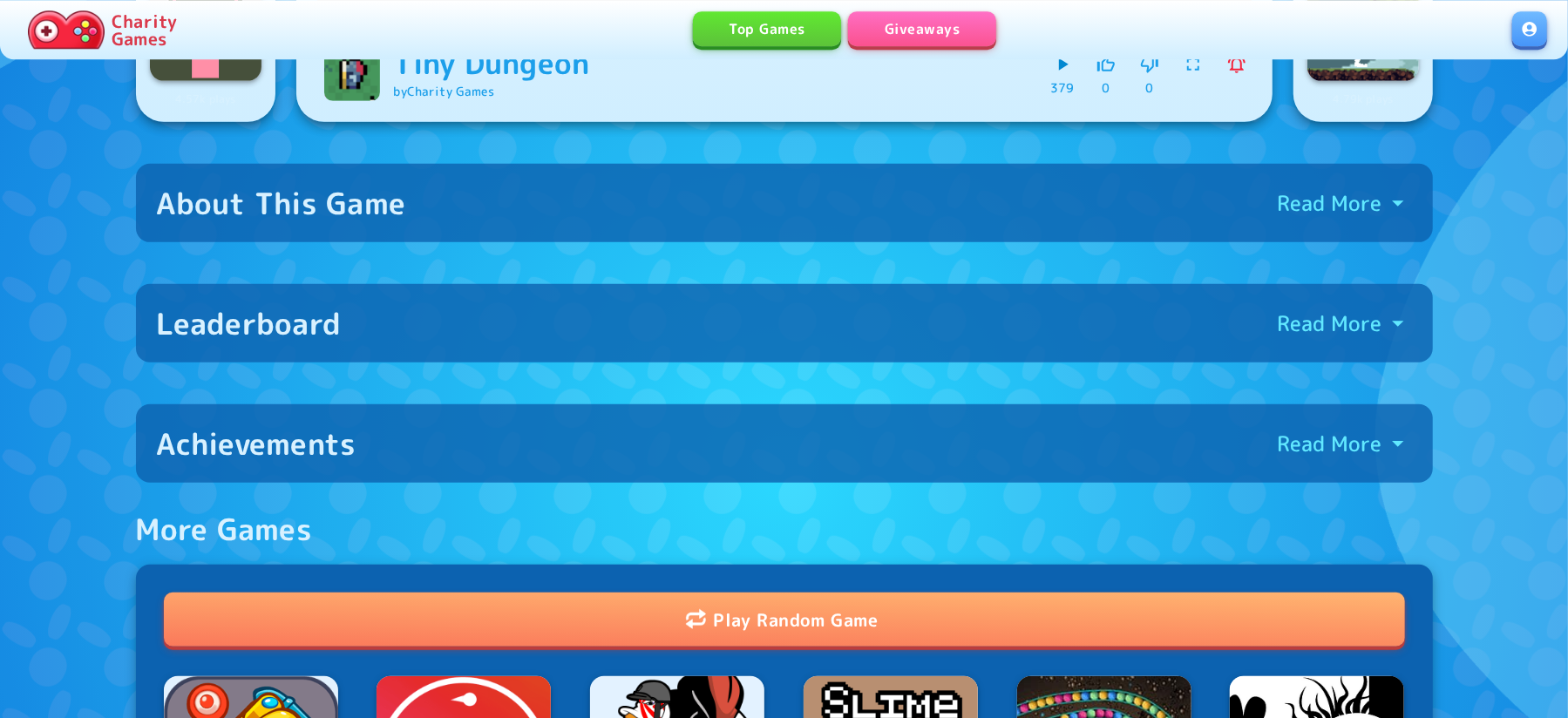
scroll to position [707, 0]
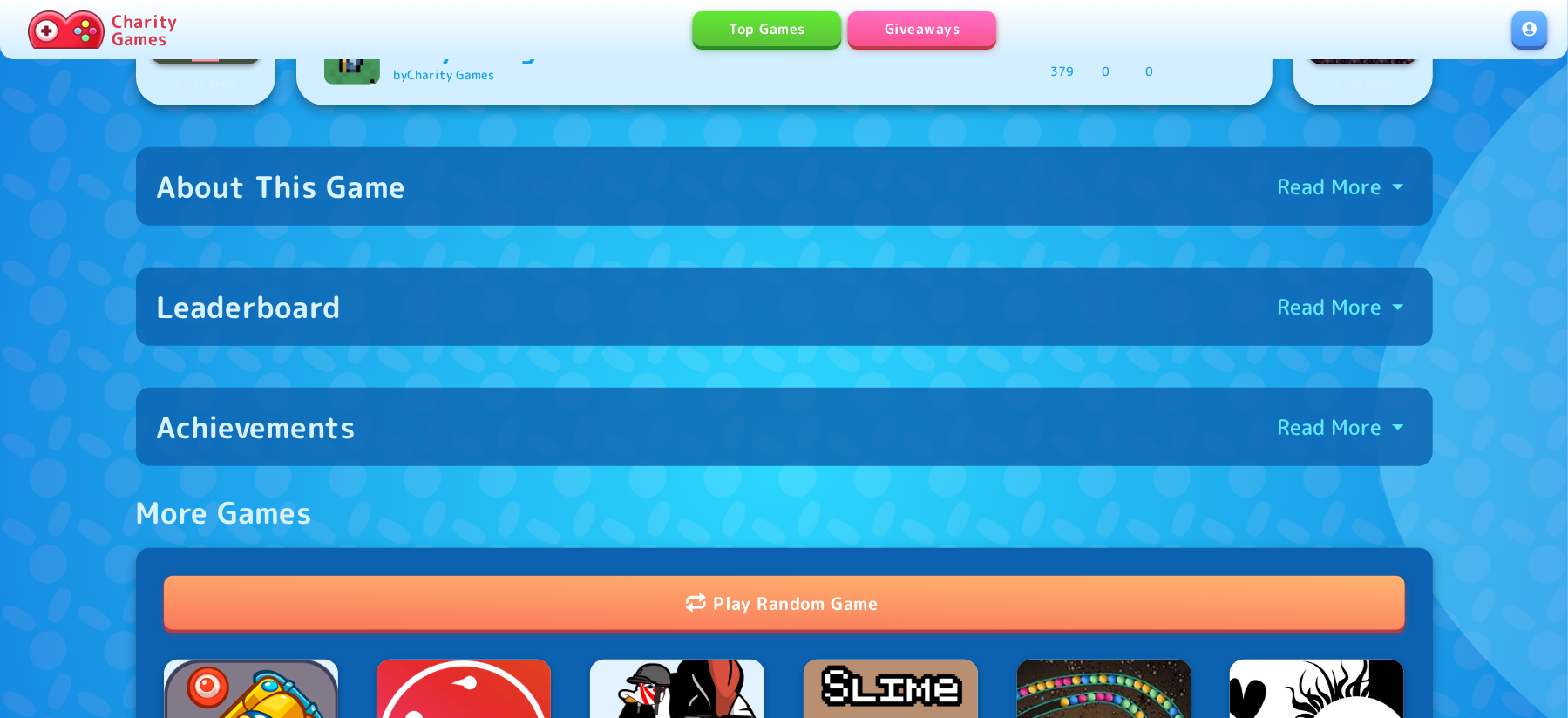
click at [1375, 297] on p "Read More" at bounding box center [1330, 306] width 104 height 28
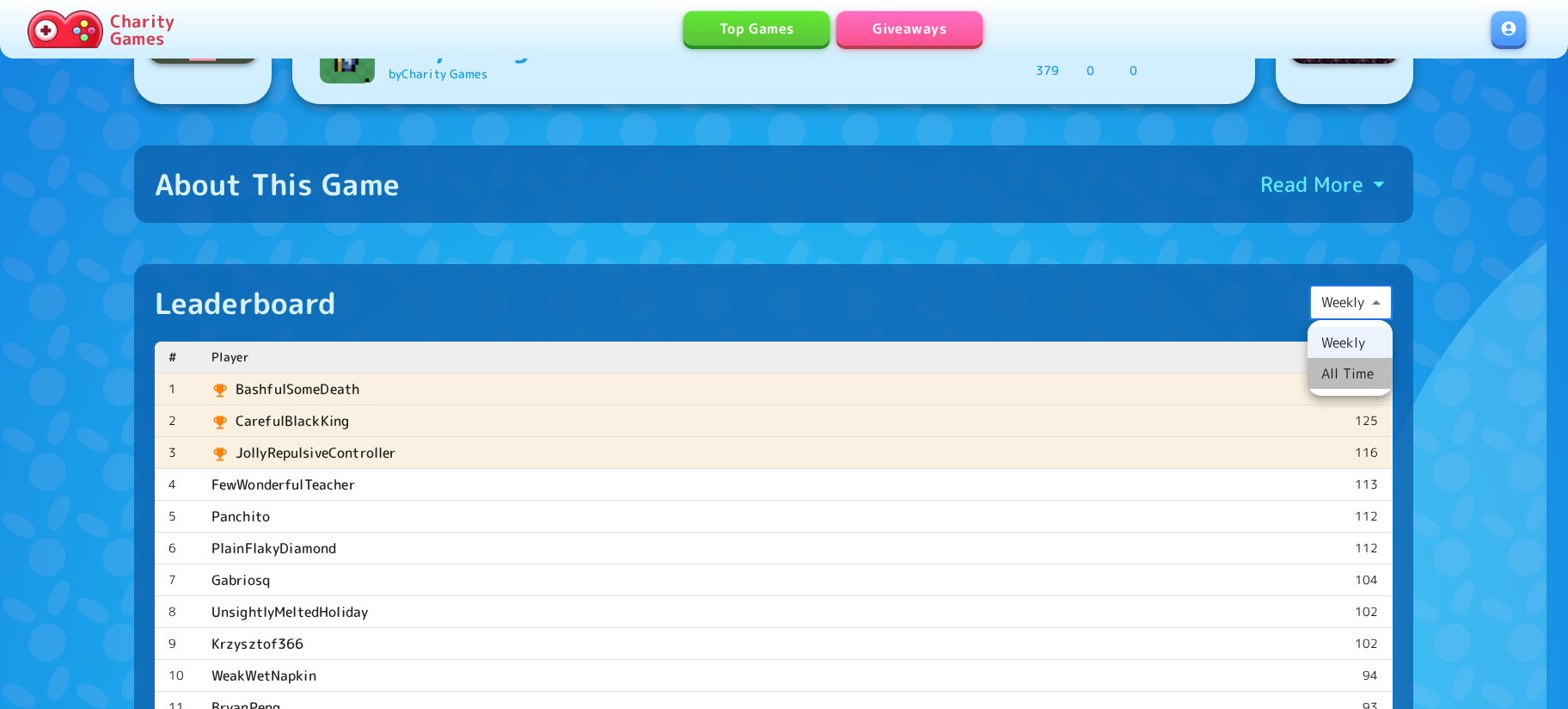
click at [1354, 365] on li "All Time" at bounding box center [1350, 373] width 85 height 31
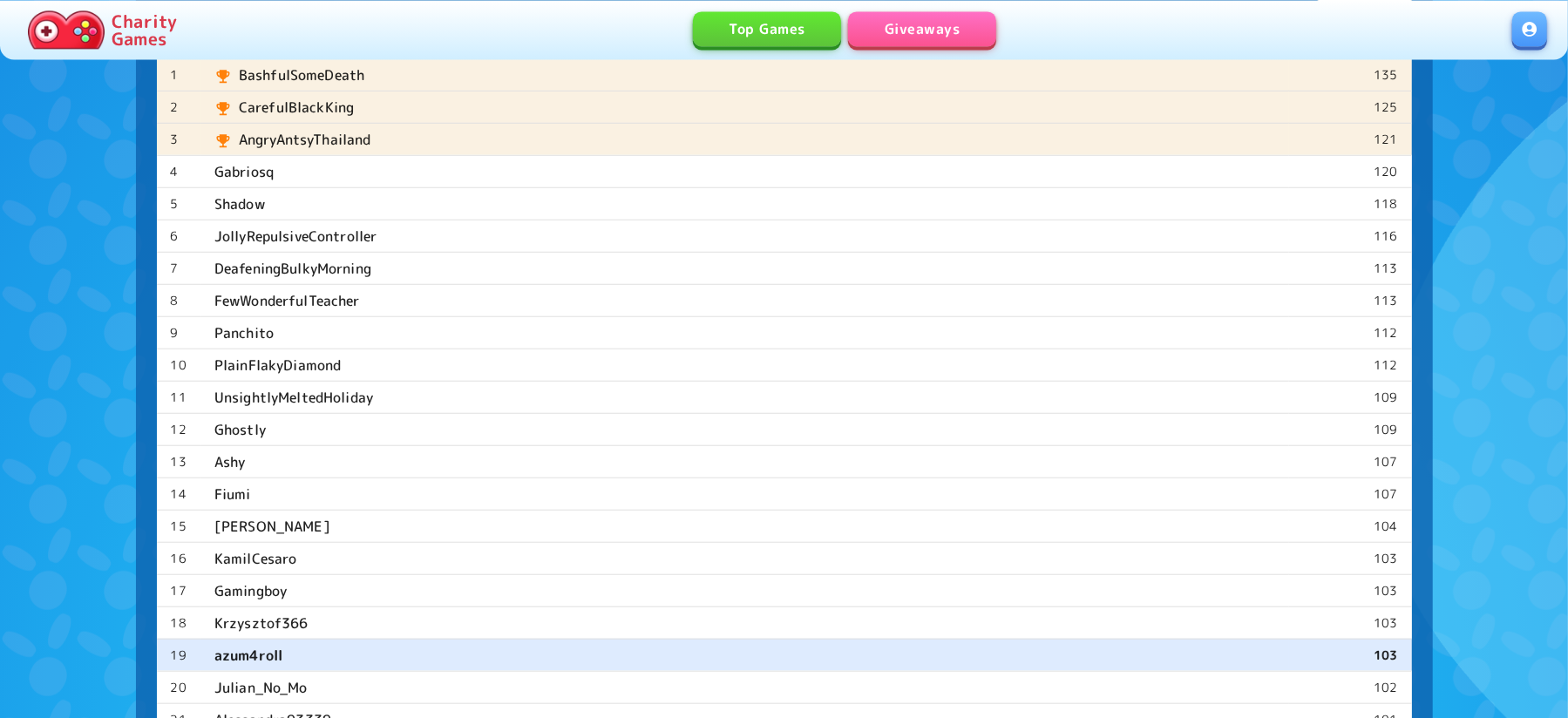
scroll to position [991, 0]
